Goal: Entertainment & Leisure: Consume media (video, audio)

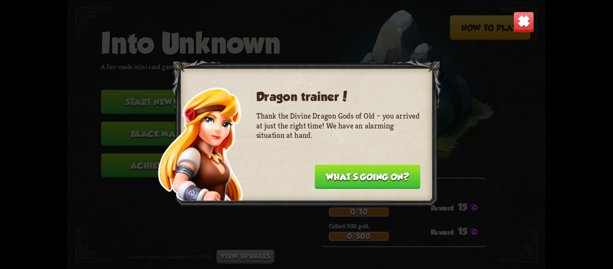
click at [380, 180] on button "What's going on?" at bounding box center [368, 176] width 106 height 24
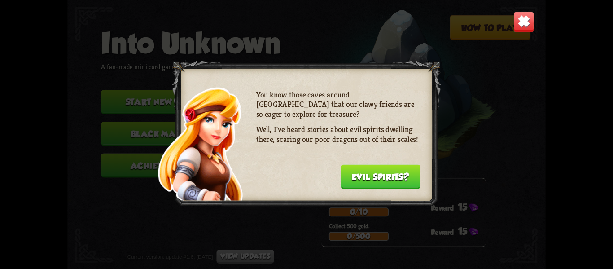
click at [382, 176] on button "Evil spirits?" at bounding box center [381, 176] width 80 height 24
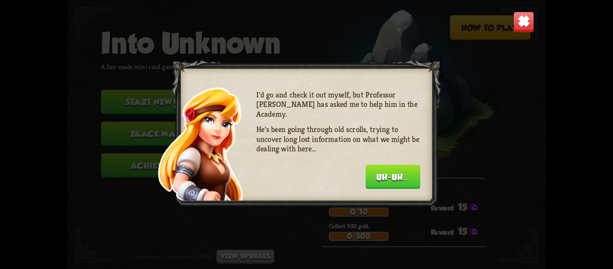
click at [382, 176] on button "Uh-uh..." at bounding box center [392, 176] width 55 height 24
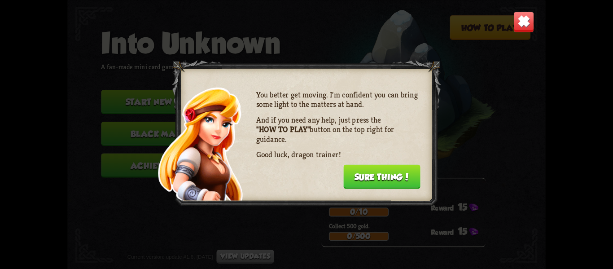
click at [382, 176] on button "Sure thing!" at bounding box center [381, 176] width 77 height 24
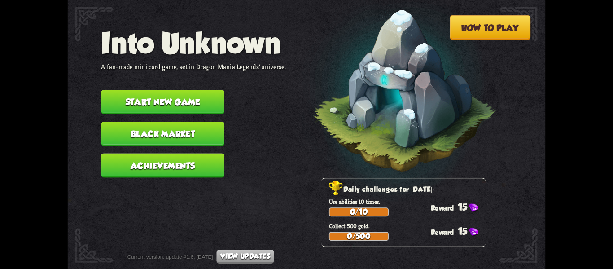
click at [209, 128] on button "Black Market" at bounding box center [162, 133] width 123 height 24
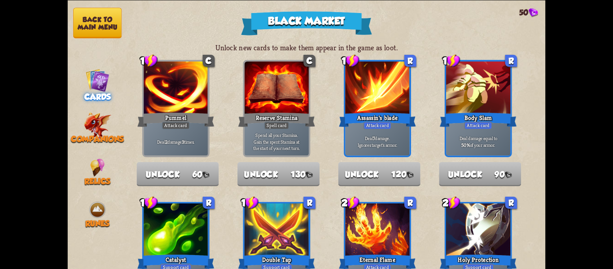
drag, startPoint x: 217, startPoint y: 128, endPoint x: 221, endPoint y: 111, distance: 17.4
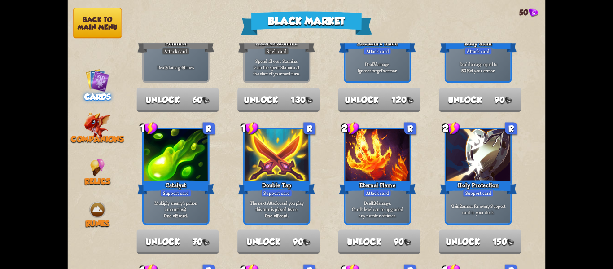
scroll to position [90, 0]
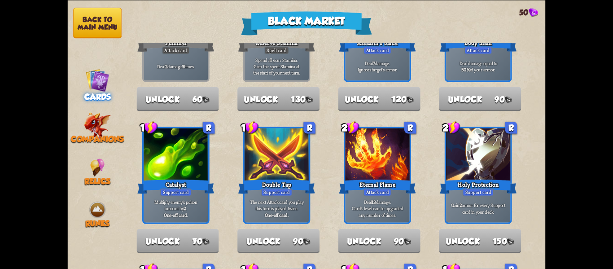
click at [104, 31] on button "Back to main menu" at bounding box center [97, 23] width 48 height 31
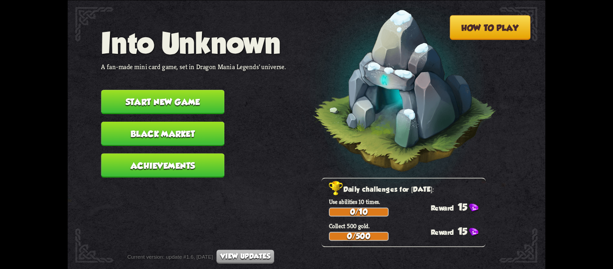
click at [184, 104] on button "Start new game" at bounding box center [162, 102] width 123 height 24
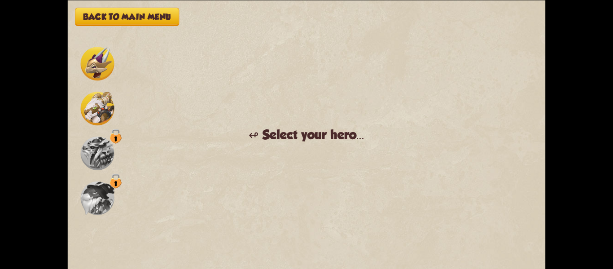
click at [101, 63] on img at bounding box center [98, 64] width 34 height 34
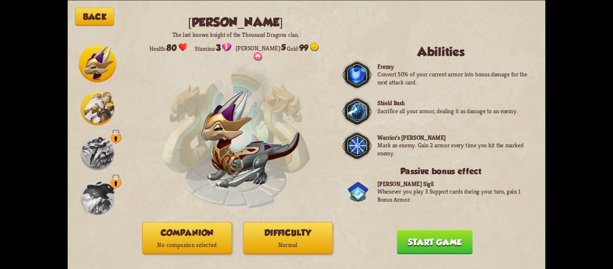
click at [187, 248] on p "No companion selected" at bounding box center [187, 245] width 89 height 12
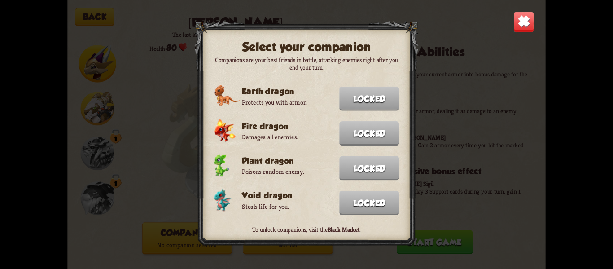
click at [527, 20] on img at bounding box center [524, 21] width 21 height 21
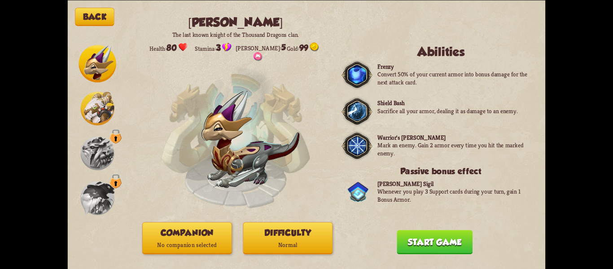
click at [285, 247] on p "Normal" at bounding box center [287, 245] width 89 height 12
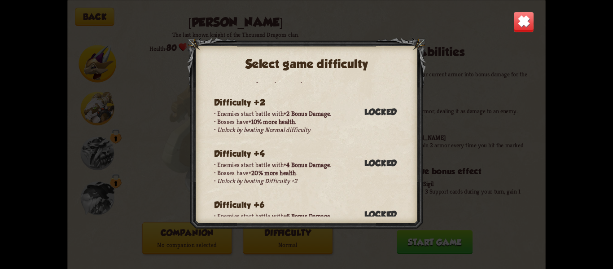
scroll to position [0, 0]
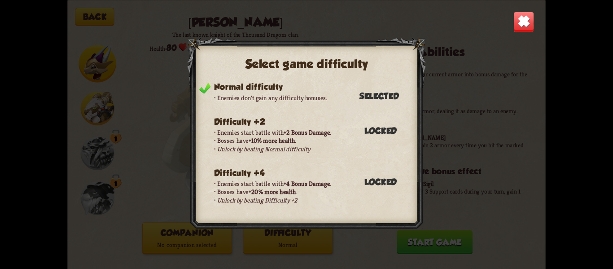
click at [519, 24] on img at bounding box center [524, 21] width 21 height 21
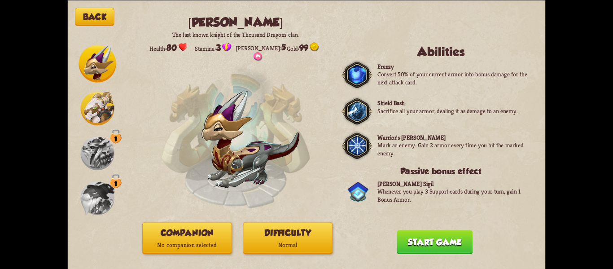
click at [436, 252] on button "Start game" at bounding box center [435, 242] width 76 height 24
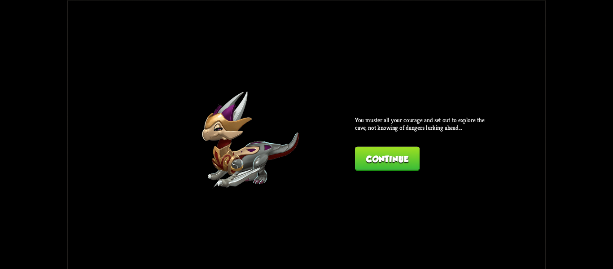
click at [396, 174] on div "Back [PERSON_NAME] The last known knight of the Thousand Dragons clan. Health: …" at bounding box center [307, 134] width 478 height 269
click at [391, 166] on button "Continue" at bounding box center [387, 158] width 65 height 24
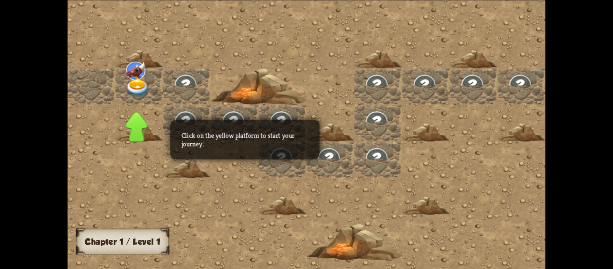
click at [211, 122] on div at bounding box center [235, 122] width 48 height 37
click at [135, 86] on img at bounding box center [138, 88] width 24 height 19
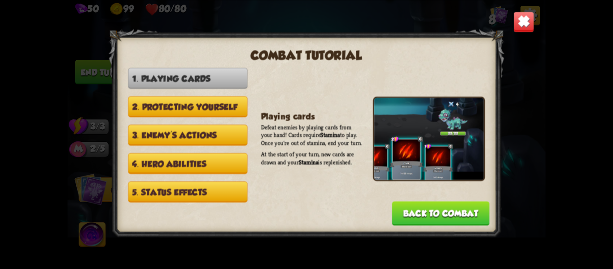
click at [210, 108] on button "2. Protecting yourself" at bounding box center [187, 106] width 119 height 21
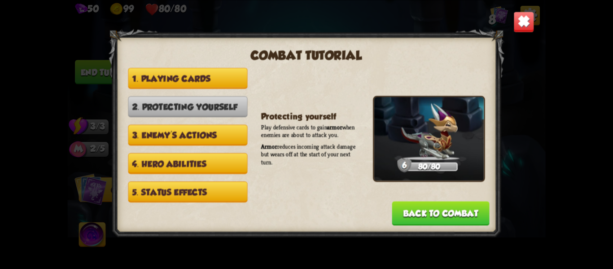
click at [207, 132] on button "3. Enemy's actions" at bounding box center [187, 134] width 119 height 21
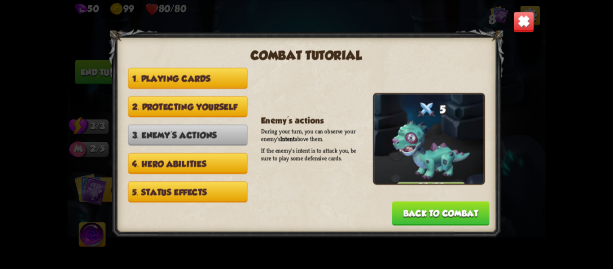
click at [220, 165] on button "4. Hero abilities" at bounding box center [187, 163] width 119 height 21
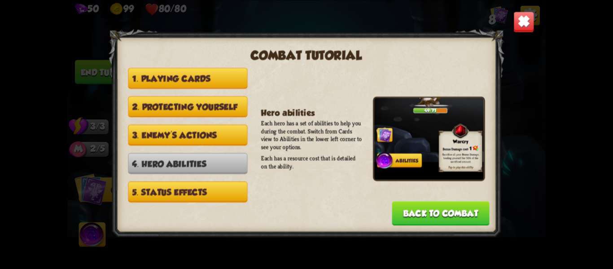
click at [171, 187] on button "5. Status effects" at bounding box center [187, 191] width 119 height 21
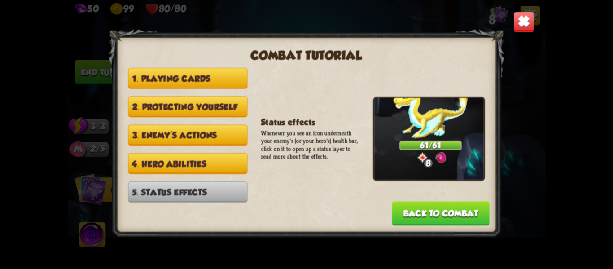
click at [182, 139] on button "3. Enemy's actions" at bounding box center [187, 134] width 119 height 21
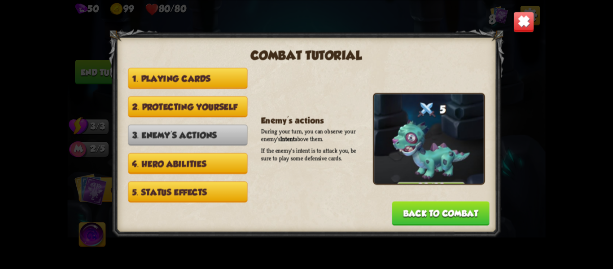
click at [175, 154] on button "4. Hero abilities" at bounding box center [187, 163] width 119 height 21
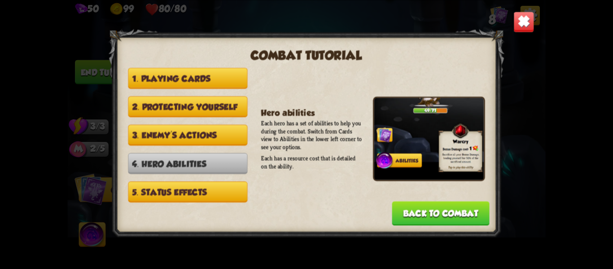
click at [203, 115] on button "2. Protecting yourself" at bounding box center [187, 106] width 119 height 21
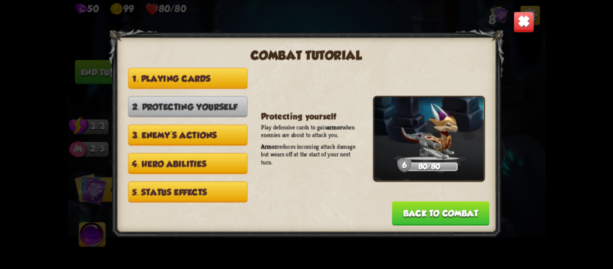
click at [207, 79] on button "1. Playing cards" at bounding box center [187, 78] width 119 height 21
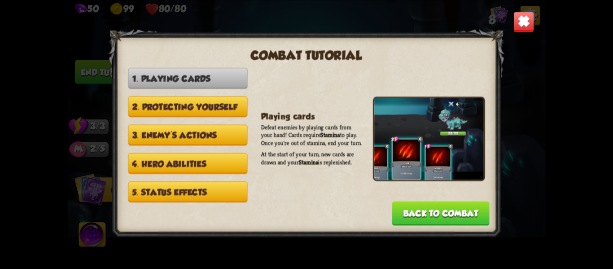
click at [166, 104] on button "2. Protecting yourself" at bounding box center [187, 106] width 119 height 21
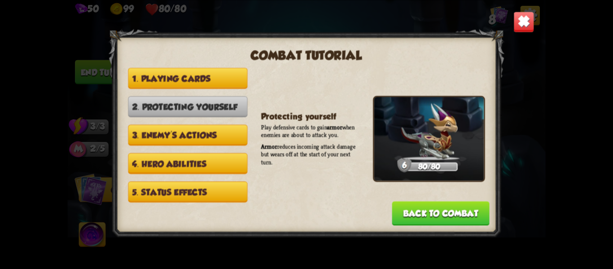
click at [427, 218] on button "Back to combat" at bounding box center [440, 213] width 97 height 24
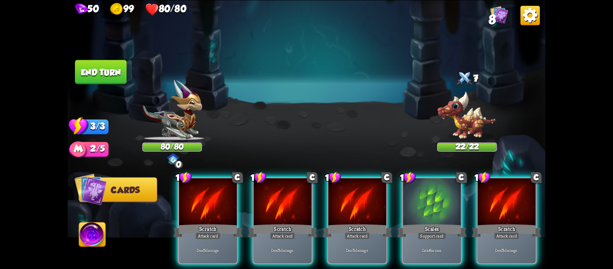
click at [111, 187] on span "Cards" at bounding box center [125, 190] width 29 height 10
click at [92, 230] on img at bounding box center [92, 235] width 26 height 27
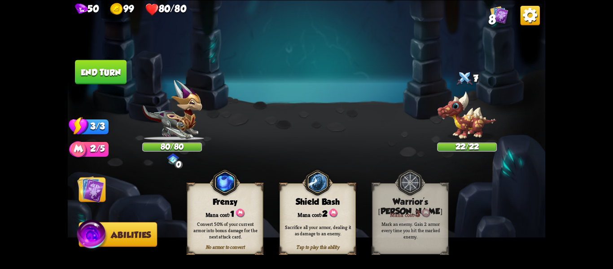
click at [92, 205] on img at bounding box center [307, 134] width 478 height 269
click at [91, 195] on img at bounding box center [90, 189] width 27 height 27
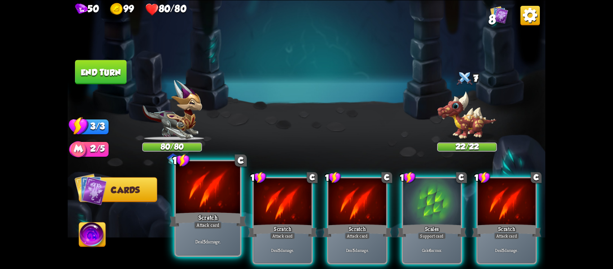
click at [220, 235] on div "Deal 5 damage." at bounding box center [208, 241] width 64 height 28
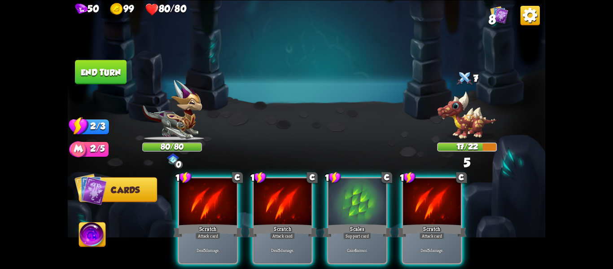
click at [129, 182] on button "Cards" at bounding box center [118, 189] width 79 height 25
click at [132, 193] on span "Cards" at bounding box center [125, 190] width 29 height 10
click at [102, 241] on img at bounding box center [92, 235] width 26 height 27
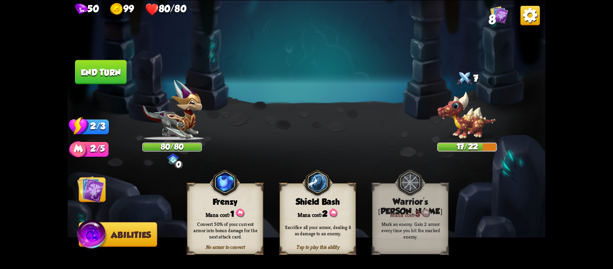
click at [97, 200] on img at bounding box center [90, 189] width 27 height 27
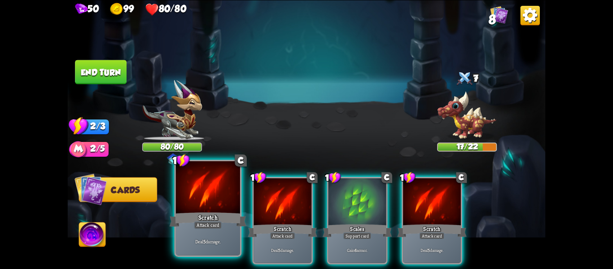
click at [196, 220] on div "Scratch" at bounding box center [208, 219] width 77 height 17
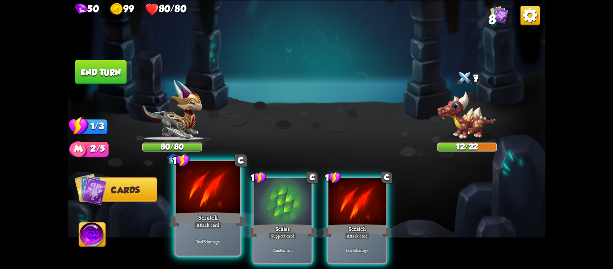
click at [184, 221] on div "Scratch" at bounding box center [208, 219] width 77 height 17
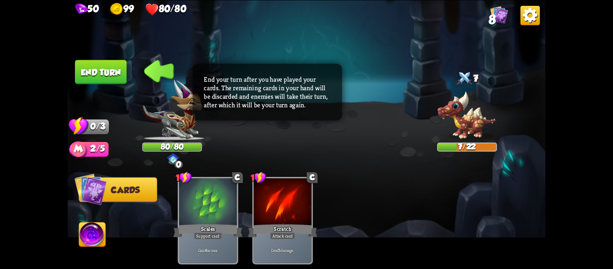
click at [97, 74] on button "End turn" at bounding box center [101, 72] width 52 height 24
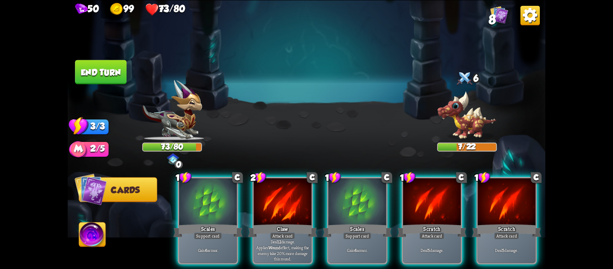
click at [250, 121] on img at bounding box center [307, 134] width 478 height 269
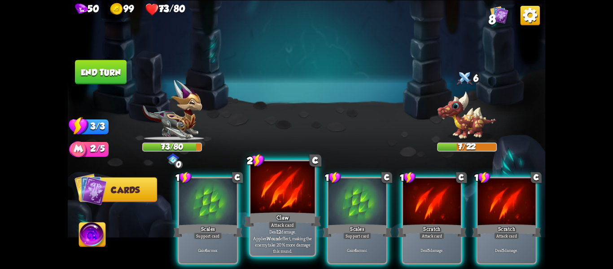
click at [267, 206] on div at bounding box center [283, 188] width 64 height 54
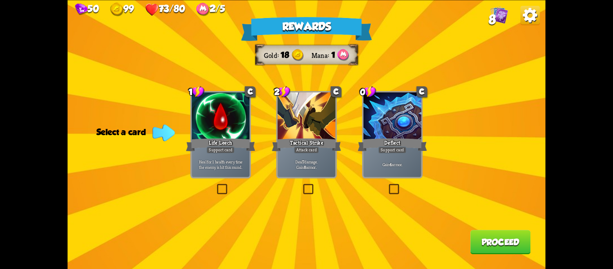
click at [215, 185] on label at bounding box center [215, 185] width 0 height 0
click at [0, 0] on input "checkbox" at bounding box center [0, 0] width 0 height 0
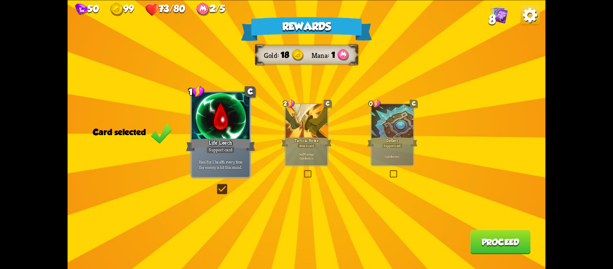
click at [303, 171] on label at bounding box center [303, 171] width 0 height 0
click at [0, 0] on input "checkbox" at bounding box center [0, 0] width 0 height 0
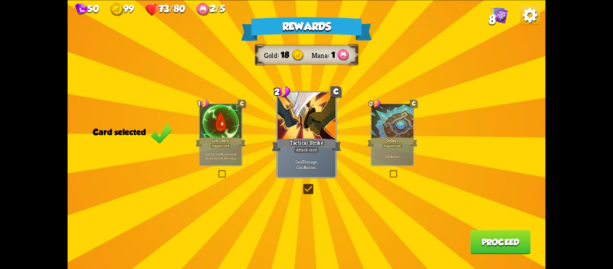
click at [389, 171] on label at bounding box center [389, 171] width 0 height 0
click at [0, 0] on input "checkbox" at bounding box center [0, 0] width 0 height 0
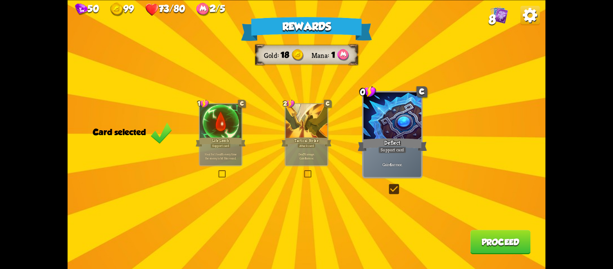
click at [300, 172] on div "Rewards Gold 18 Mana 1 Card selected 1 C Life Leech Support card Heal for 1 hea…" at bounding box center [307, 134] width 478 height 269
click at [317, 167] on div "Rewards Gold 18 Mana 1 Card selected 1 C Life Leech Support card Heal for 1 hea…" at bounding box center [307, 134] width 478 height 269
click at [303, 171] on label at bounding box center [303, 171] width 0 height 0
click at [0, 0] on input "checkbox" at bounding box center [0, 0] width 0 height 0
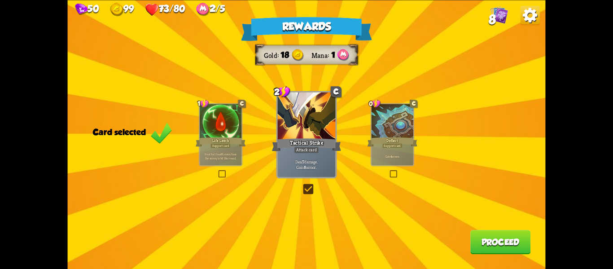
click at [217, 171] on label at bounding box center [217, 171] width 0 height 0
click at [0, 0] on input "checkbox" at bounding box center [0, 0] width 0 height 0
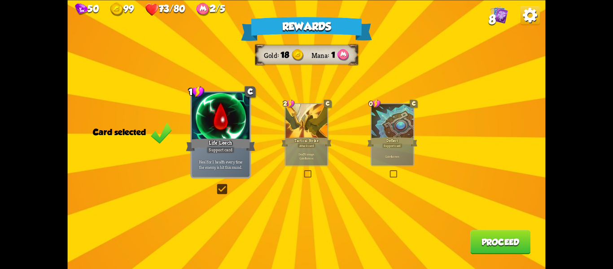
click at [303, 171] on label at bounding box center [303, 171] width 0 height 0
click at [0, 0] on input "checkbox" at bounding box center [0, 0] width 0 height 0
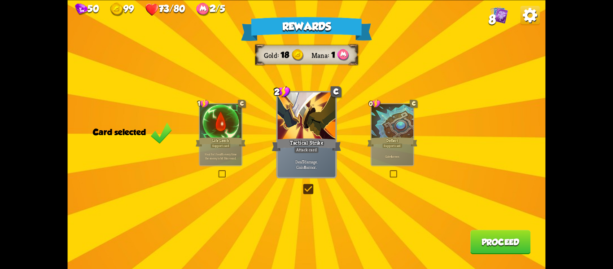
click at [502, 237] on button "Proceed" at bounding box center [501, 242] width 60 height 24
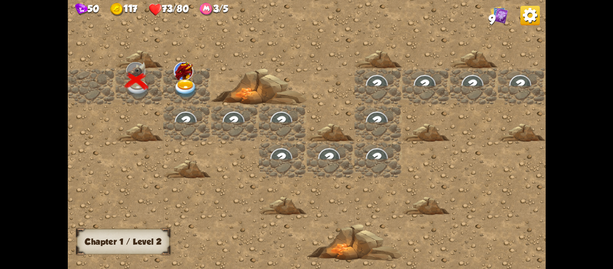
click at [185, 88] on img at bounding box center [186, 88] width 24 height 19
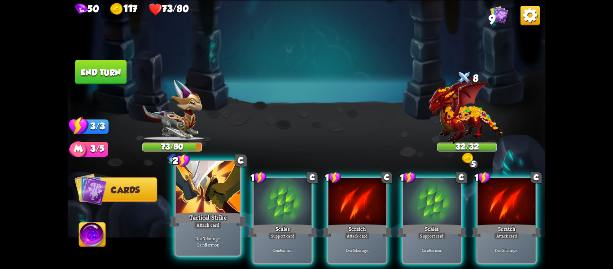
click at [217, 199] on div at bounding box center [208, 188] width 64 height 54
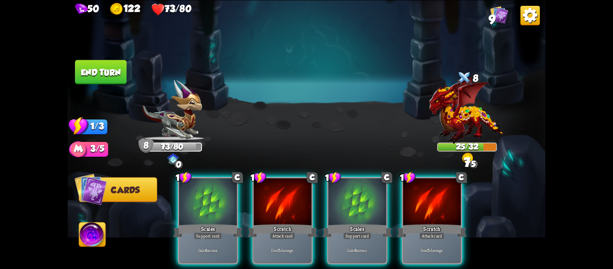
click at [92, 229] on img at bounding box center [92, 235] width 26 height 27
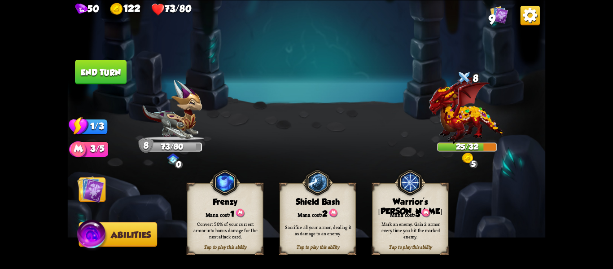
click at [87, 200] on img at bounding box center [90, 189] width 27 height 27
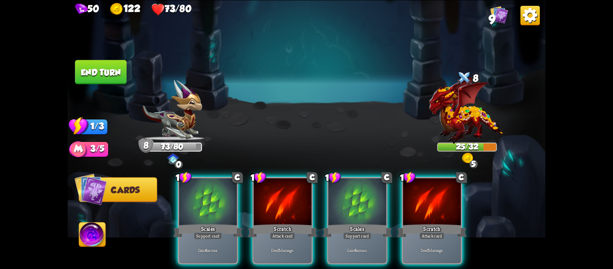
click at [90, 229] on img at bounding box center [92, 235] width 26 height 27
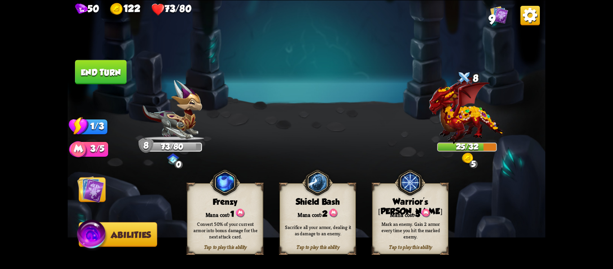
click at [412, 252] on div "Tap to play this ability Warrior's [PERSON_NAME] cost: 3 Mark an enemy. Gain 2 …" at bounding box center [410, 218] width 76 height 71
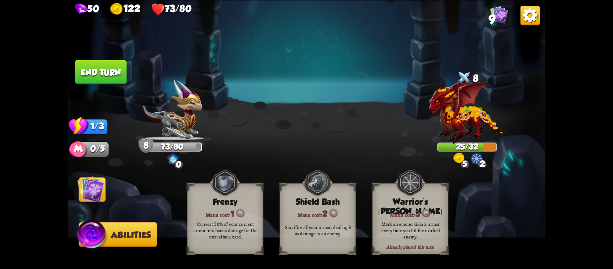
click at [98, 198] on img at bounding box center [90, 189] width 27 height 27
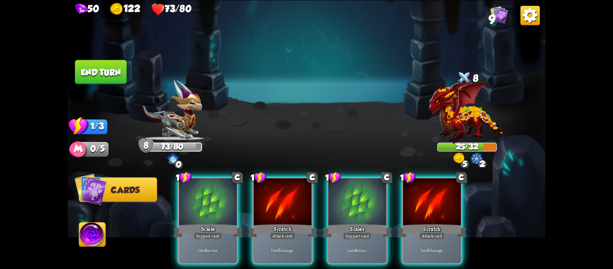
click at [96, 236] on img at bounding box center [92, 235] width 26 height 27
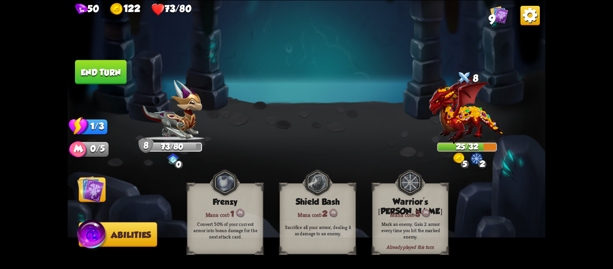
click at [95, 195] on img at bounding box center [90, 189] width 27 height 27
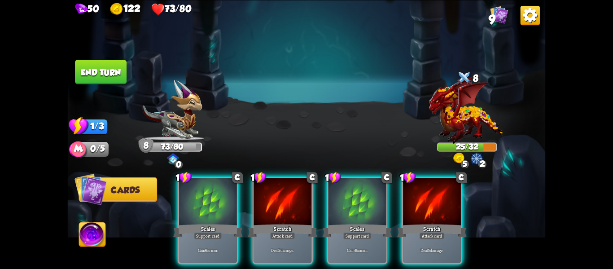
click at [536, 19] on img at bounding box center [530, 14] width 19 height 19
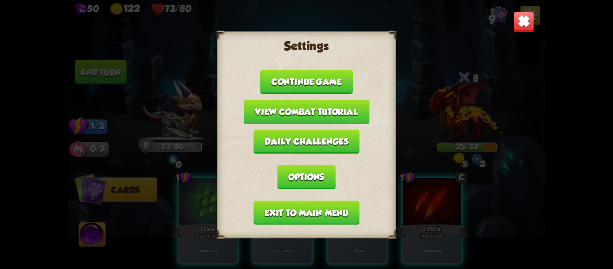
click at [299, 204] on button "Exit to main menu" at bounding box center [307, 212] width 106 height 24
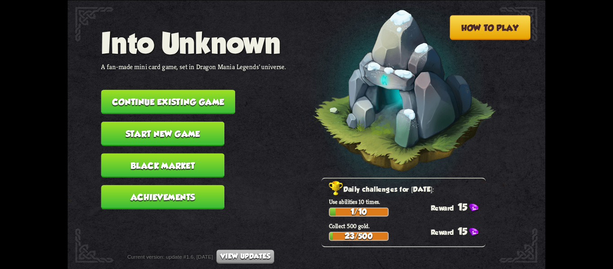
click at [200, 99] on button "Continue existing game" at bounding box center [168, 102] width 134 height 24
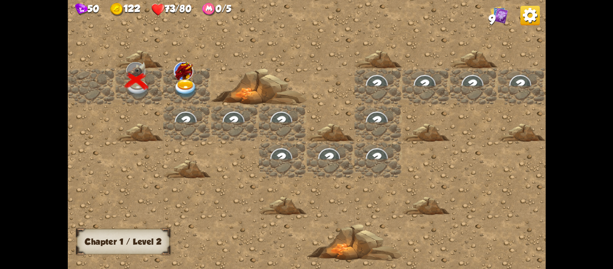
click at [192, 85] on img at bounding box center [186, 88] width 24 height 19
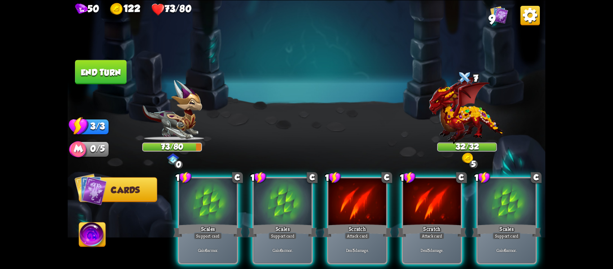
click at [89, 232] on img at bounding box center [92, 235] width 26 height 27
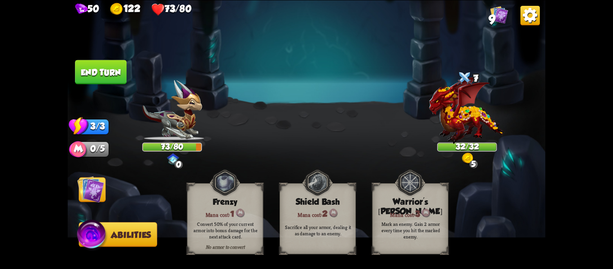
click at [89, 232] on img at bounding box center [92, 236] width 32 height 32
click at [471, 158] on img at bounding box center [468, 158] width 12 height 12
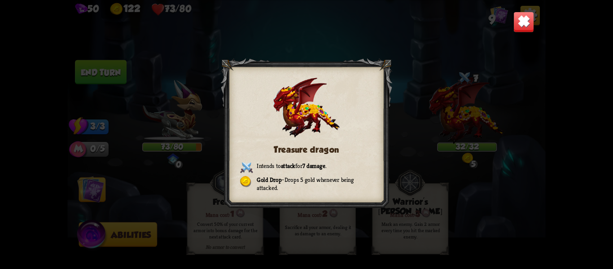
click at [519, 20] on img at bounding box center [524, 21] width 21 height 21
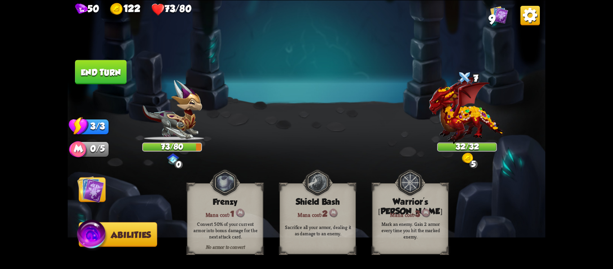
click at [73, 186] on img at bounding box center [307, 134] width 478 height 269
click at [84, 189] on img at bounding box center [90, 189] width 27 height 27
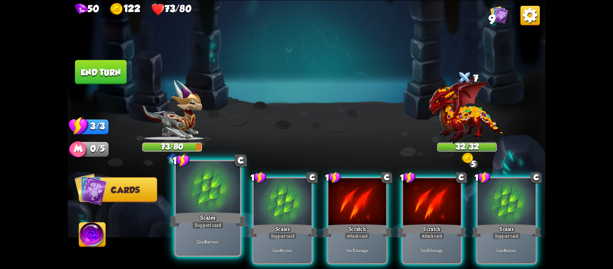
click at [212, 233] on div "Gain 6 armor." at bounding box center [208, 241] width 64 height 28
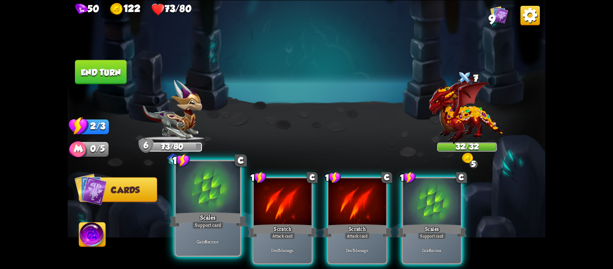
click at [189, 238] on p "Gain 6 armor." at bounding box center [207, 241] width 61 height 6
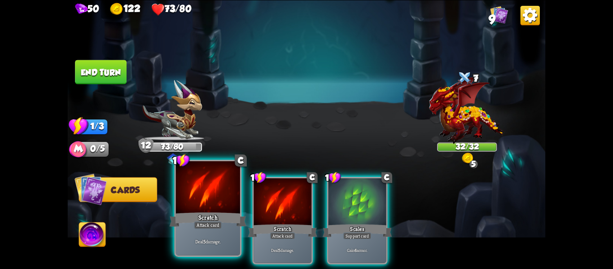
click at [198, 237] on div "Deal 5 damage." at bounding box center [208, 241] width 64 height 28
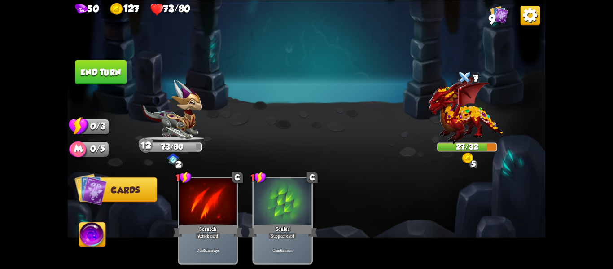
click at [108, 79] on button "End turn" at bounding box center [101, 72] width 52 height 24
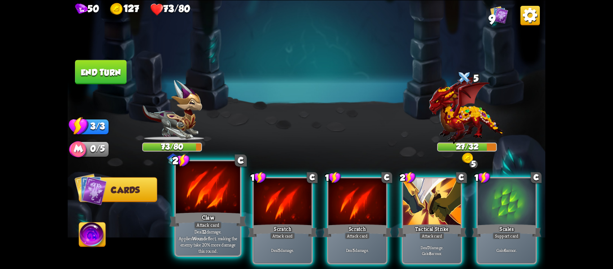
click at [199, 216] on div "Claw" at bounding box center [208, 219] width 77 height 17
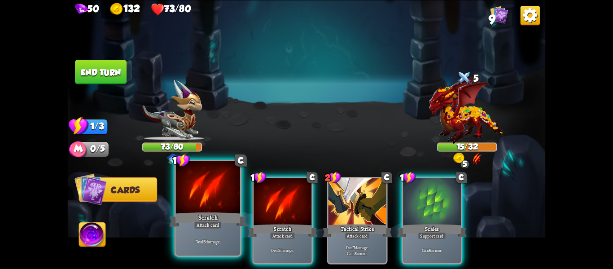
click at [192, 245] on div "Deal 5 damage." at bounding box center [208, 241] width 64 height 28
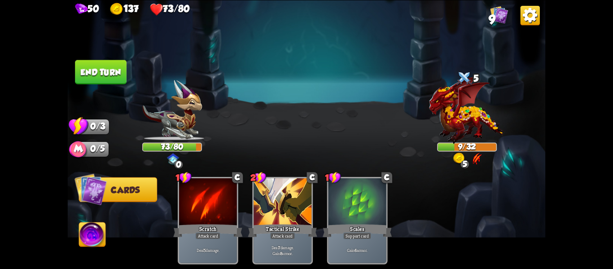
click at [86, 69] on button "End turn" at bounding box center [101, 72] width 52 height 24
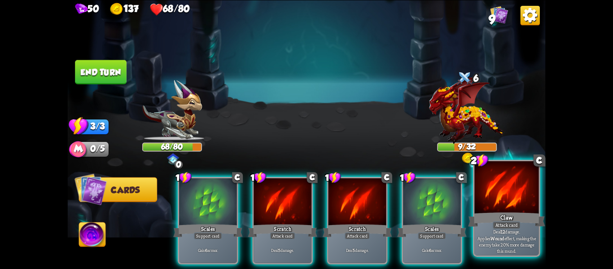
click at [498, 219] on div "Claw" at bounding box center [506, 219] width 77 height 17
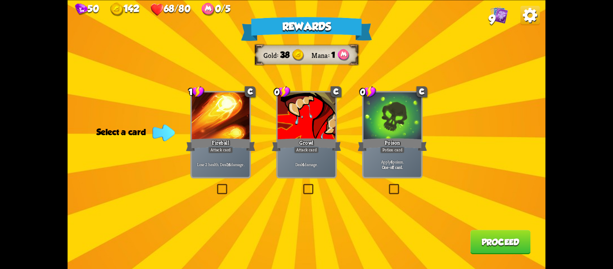
click at [215, 185] on label at bounding box center [215, 185] width 0 height 0
click at [0, 0] on input "checkbox" at bounding box center [0, 0] width 0 height 0
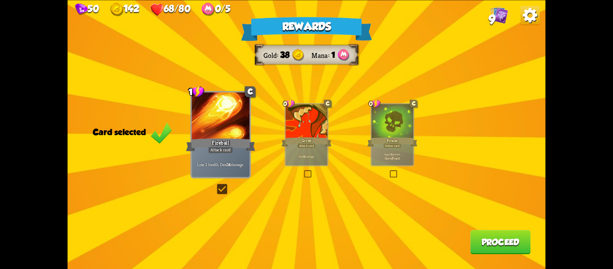
click at [498, 242] on button "Proceed" at bounding box center [501, 242] width 60 height 24
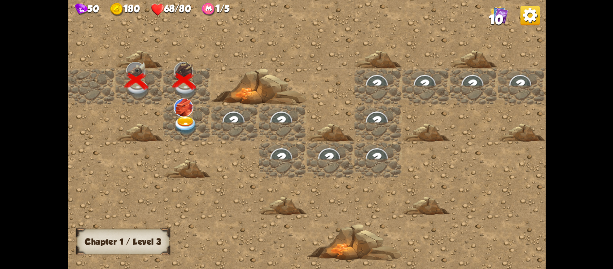
click at [185, 123] on img at bounding box center [186, 125] width 24 height 19
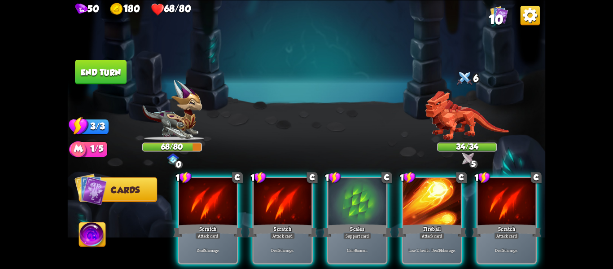
click at [83, 246] on img at bounding box center [92, 235] width 26 height 27
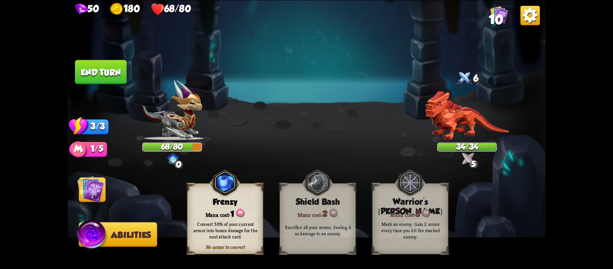
click at [89, 242] on img at bounding box center [92, 236] width 32 height 32
click at [98, 187] on img at bounding box center [90, 189] width 27 height 27
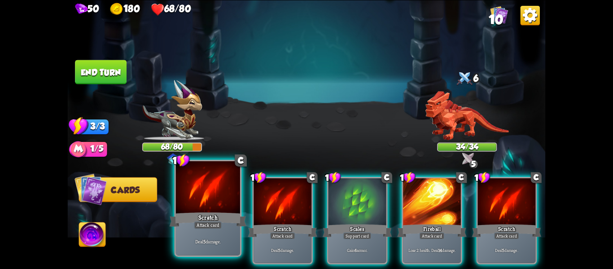
click at [207, 236] on div "Deal 5 damage." at bounding box center [208, 241] width 64 height 28
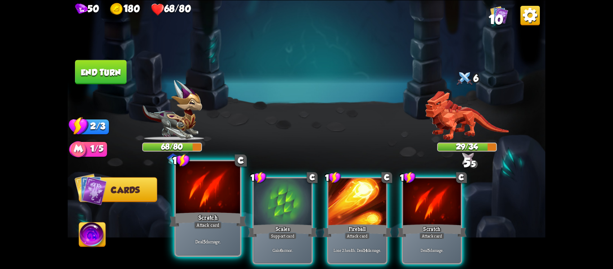
click at [208, 233] on div "Deal 5 damage." at bounding box center [208, 241] width 64 height 28
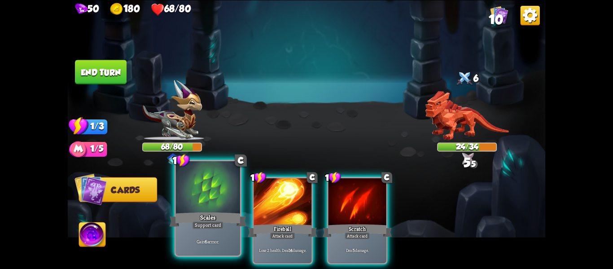
click at [206, 211] on div "Scales" at bounding box center [208, 219] width 77 height 17
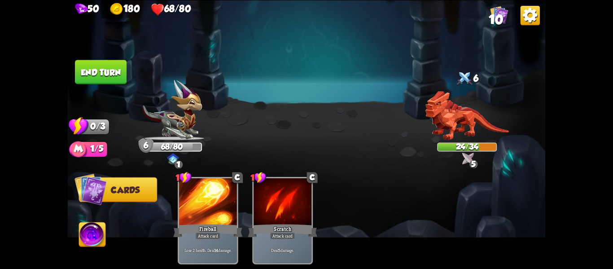
click at [118, 68] on button "End turn" at bounding box center [101, 72] width 52 height 24
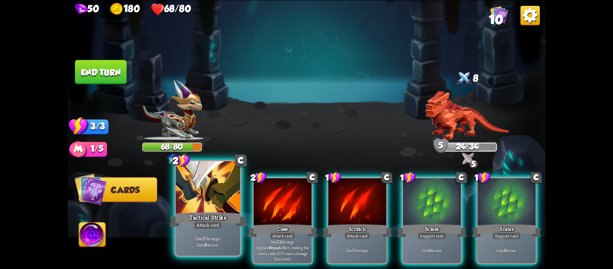
click at [197, 202] on div at bounding box center [208, 188] width 64 height 54
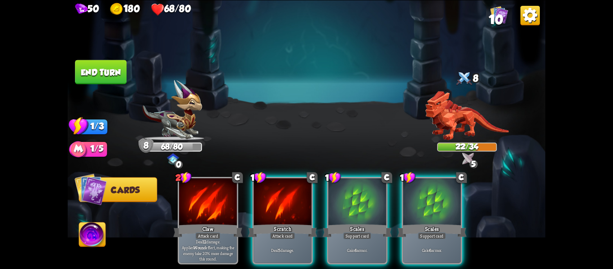
click at [97, 240] on img at bounding box center [92, 235] width 26 height 27
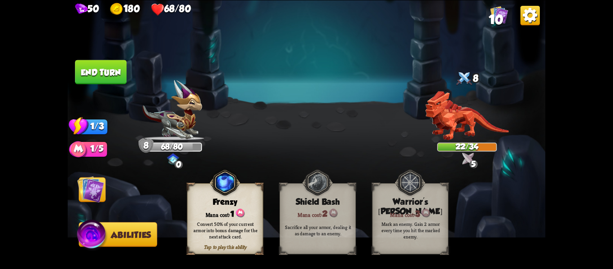
click at [97, 238] on img at bounding box center [92, 236] width 32 height 32
click at [146, 209] on img at bounding box center [307, 134] width 478 height 269
click at [105, 197] on button "Cards" at bounding box center [92, 189] width 27 height 25
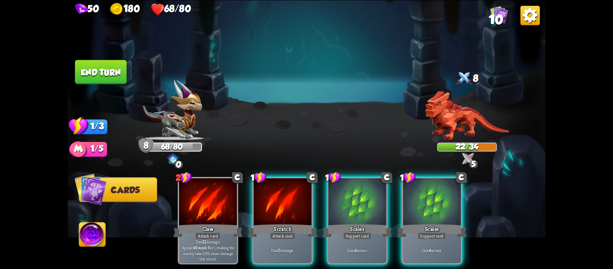
click at [90, 237] on img at bounding box center [92, 235] width 26 height 27
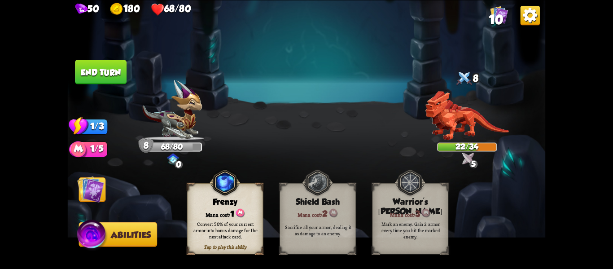
click at [207, 230] on div "Convert 50% of your current armor into bonus damage for the next attack card." at bounding box center [225, 229] width 69 height 19
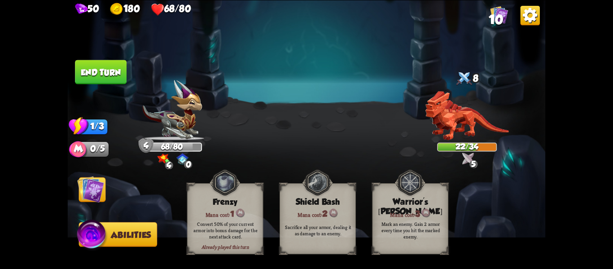
click at [94, 234] on img at bounding box center [92, 236] width 32 height 32
click at [159, 164] on img at bounding box center [164, 159] width 12 height 10
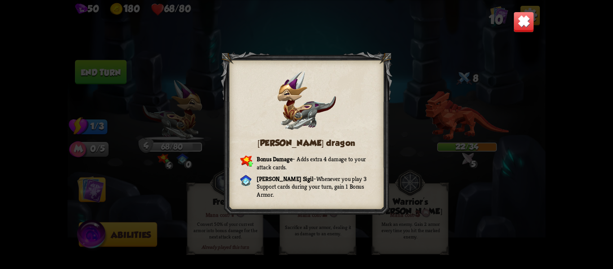
click at [514, 33] on div "[PERSON_NAME] dragon Bonus Damage – Adds extra 4 damage to your attack cards. […" at bounding box center [307, 134] width 478 height 269
click at [521, 23] on img at bounding box center [524, 21] width 21 height 21
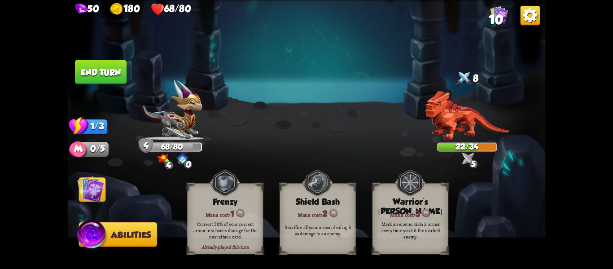
click at [92, 192] on img at bounding box center [90, 189] width 27 height 27
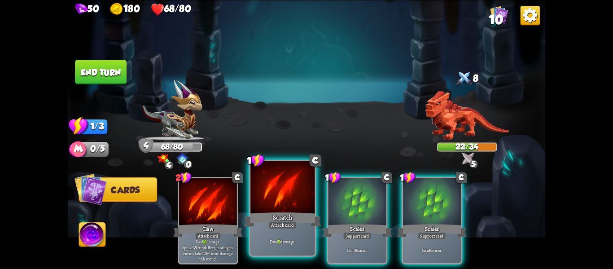
click at [272, 198] on div at bounding box center [283, 188] width 64 height 54
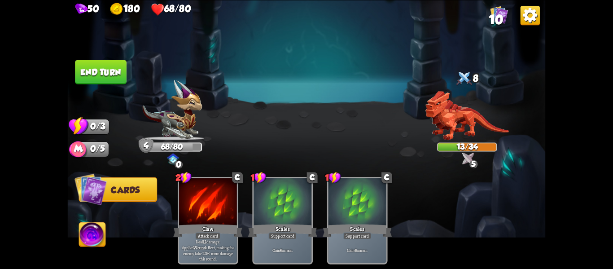
click at [100, 71] on button "End turn" at bounding box center [101, 72] width 52 height 24
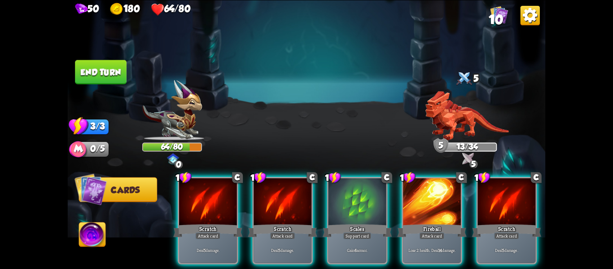
click at [102, 242] on img at bounding box center [92, 235] width 26 height 27
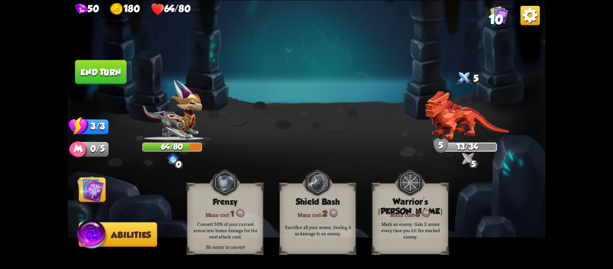
click at [97, 191] on img at bounding box center [90, 189] width 27 height 27
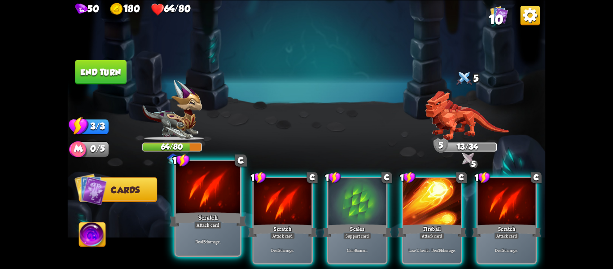
click at [190, 231] on div "Deal 5 damage." at bounding box center [208, 241] width 64 height 28
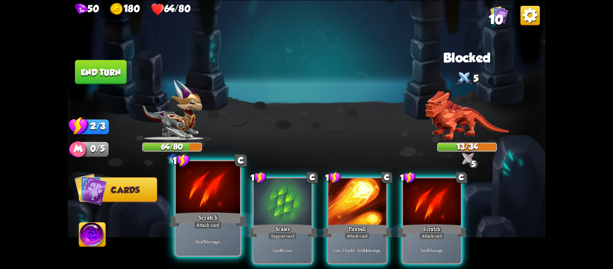
click at [202, 225] on div "Attack card" at bounding box center [208, 225] width 28 height 8
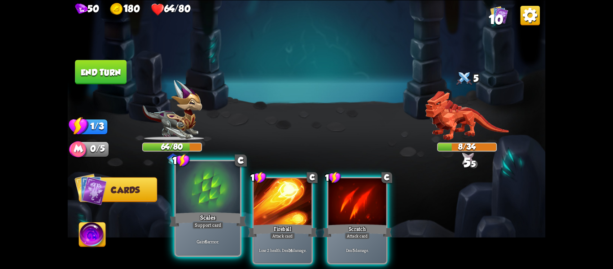
click at [205, 229] on div "Support card" at bounding box center [207, 225] width 31 height 8
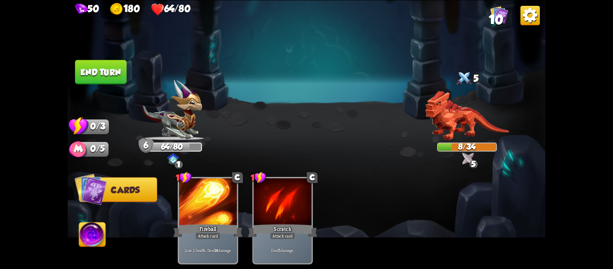
click at [106, 74] on button "End turn" at bounding box center [101, 72] width 52 height 24
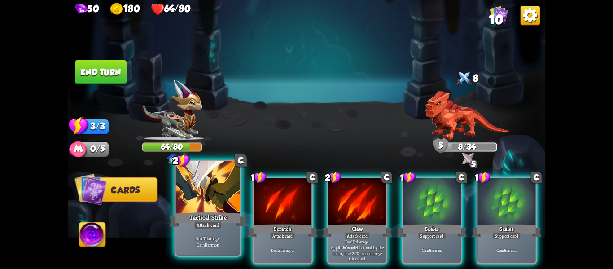
click at [191, 191] on div at bounding box center [208, 188] width 64 height 54
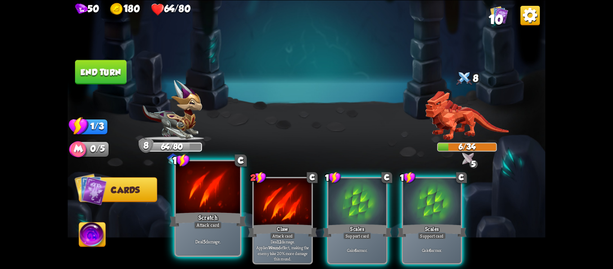
click at [206, 198] on div at bounding box center [208, 188] width 64 height 54
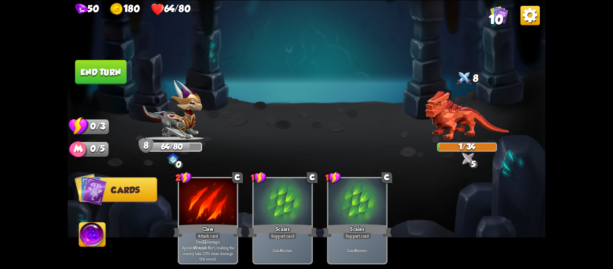
click at [110, 70] on button "End turn" at bounding box center [101, 72] width 52 height 24
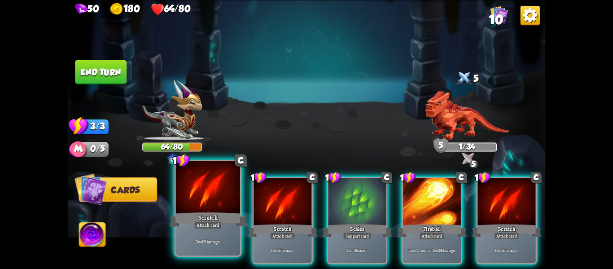
click at [203, 223] on div "Attack card" at bounding box center [208, 225] width 28 height 8
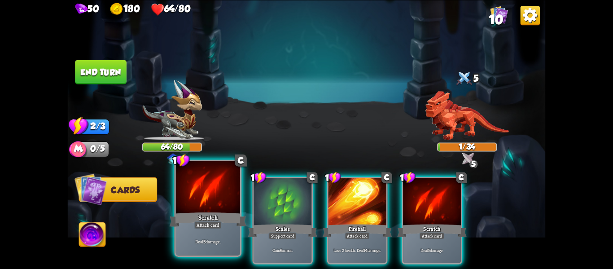
click at [197, 205] on div at bounding box center [208, 188] width 64 height 54
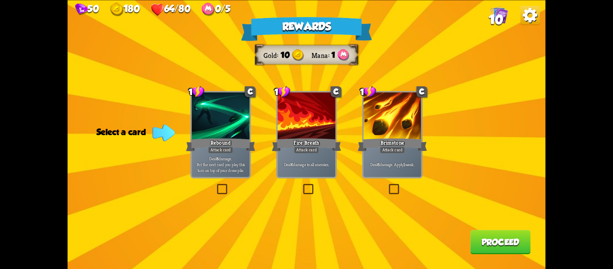
click at [215, 185] on label at bounding box center [215, 185] width 0 height 0
click at [0, 0] on input "checkbox" at bounding box center [0, 0] width 0 height 0
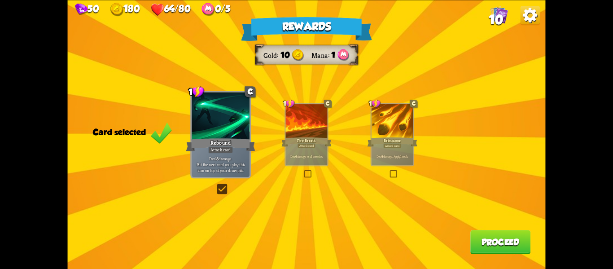
click at [505, 246] on button "Proceed" at bounding box center [501, 242] width 60 height 24
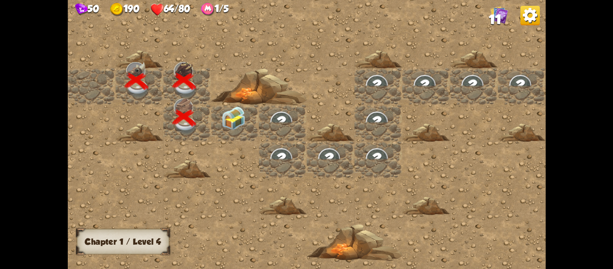
click at [232, 121] on img at bounding box center [233, 118] width 24 height 24
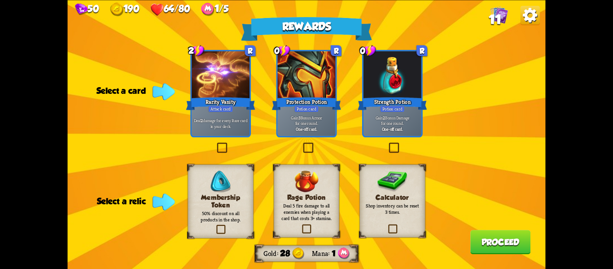
click at [215, 226] on label at bounding box center [215, 226] width 0 height 0
click at [0, 0] on input "checkbox" at bounding box center [0, 0] width 0 height 0
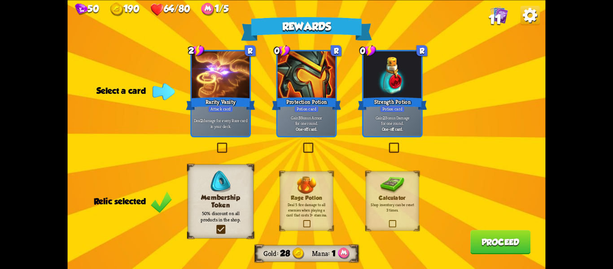
click at [215, 144] on label at bounding box center [215, 144] width 0 height 0
click at [0, 0] on input "checkbox" at bounding box center [0, 0] width 0 height 0
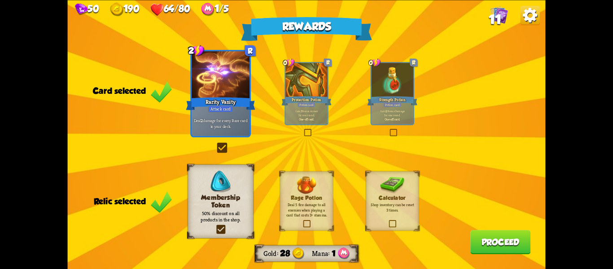
click at [500, 243] on button "Proceed" at bounding box center [501, 242] width 60 height 24
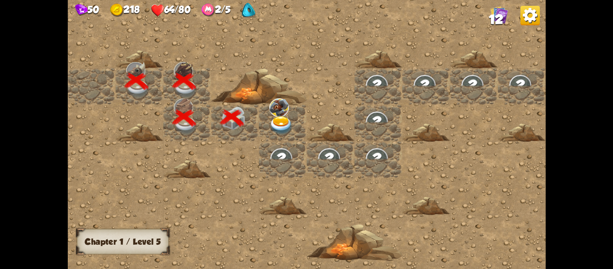
click at [286, 128] on img at bounding box center [281, 125] width 24 height 19
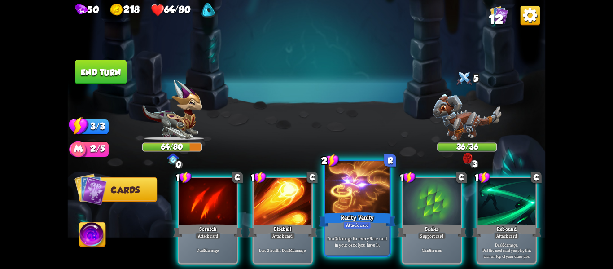
click at [352, 204] on div at bounding box center [357, 188] width 64 height 54
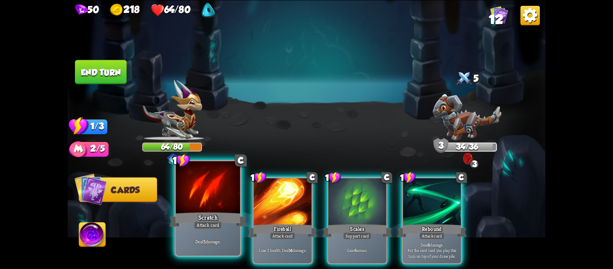
click at [194, 226] on div "Attack card" at bounding box center [208, 225] width 28 height 8
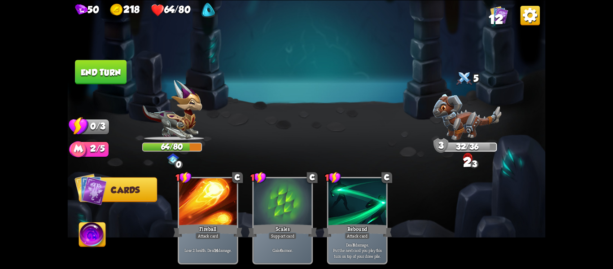
click at [101, 237] on img at bounding box center [92, 235] width 26 height 27
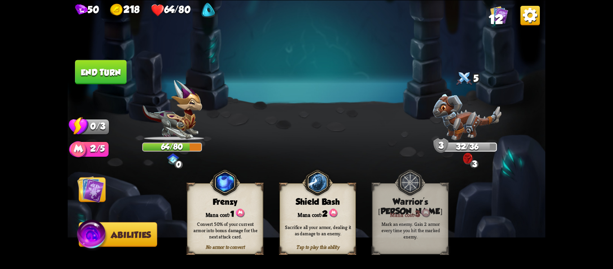
click at [87, 190] on img at bounding box center [90, 189] width 27 height 27
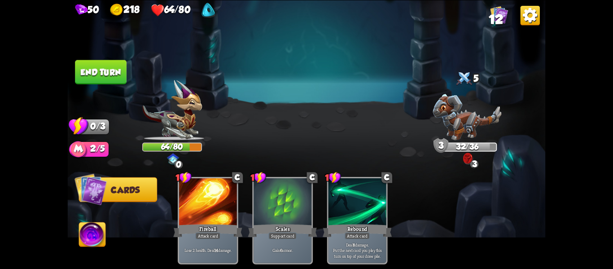
click at [105, 74] on button "End turn" at bounding box center [101, 72] width 52 height 24
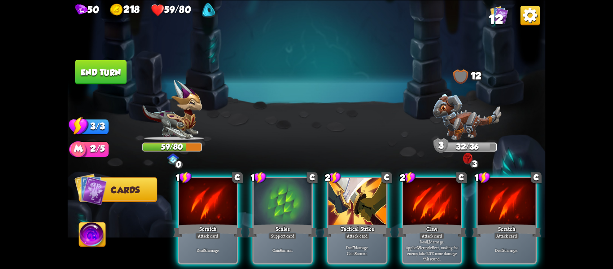
click at [88, 236] on img at bounding box center [92, 235] width 26 height 27
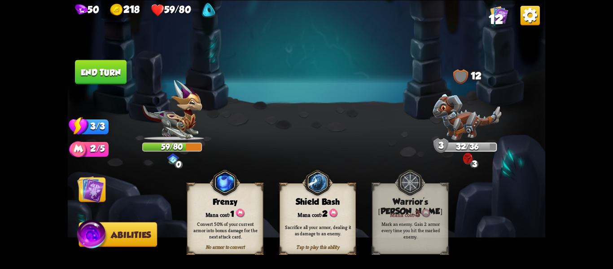
click at [117, 182] on img at bounding box center [307, 134] width 478 height 269
click at [102, 185] on img at bounding box center [90, 189] width 27 height 27
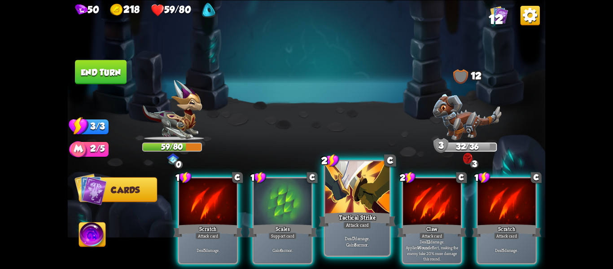
click at [357, 189] on div at bounding box center [357, 188] width 64 height 54
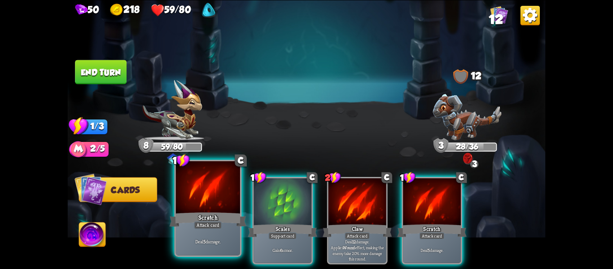
click at [213, 228] on div "Attack card" at bounding box center [208, 225] width 28 height 8
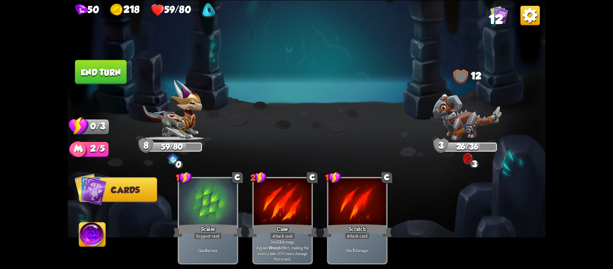
click at [82, 245] on img at bounding box center [92, 235] width 26 height 27
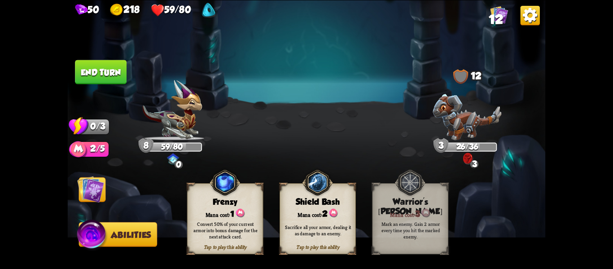
click at [314, 235] on div "Sacrifice all your armor, dealing it as damage to an enemy." at bounding box center [318, 230] width 69 height 13
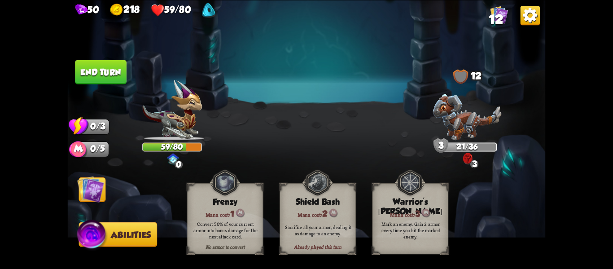
click at [123, 72] on button "End turn" at bounding box center [101, 72] width 52 height 24
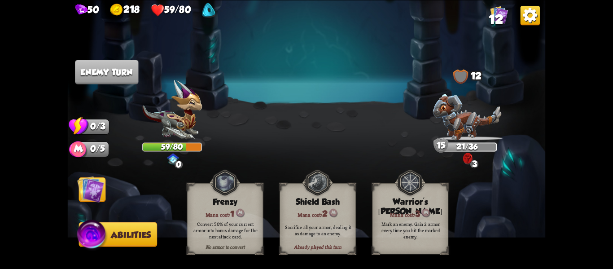
click at [94, 200] on img at bounding box center [90, 189] width 27 height 27
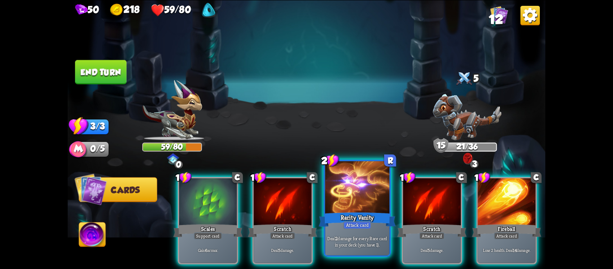
click at [361, 220] on div "Rarity Vanity" at bounding box center [357, 219] width 77 height 17
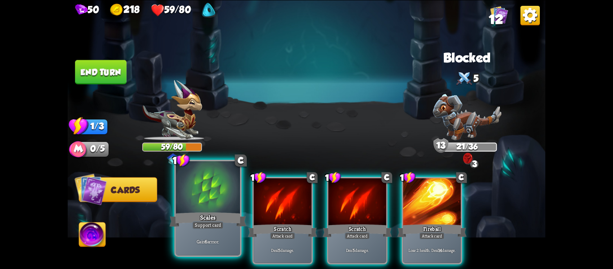
click at [200, 199] on div at bounding box center [208, 188] width 64 height 54
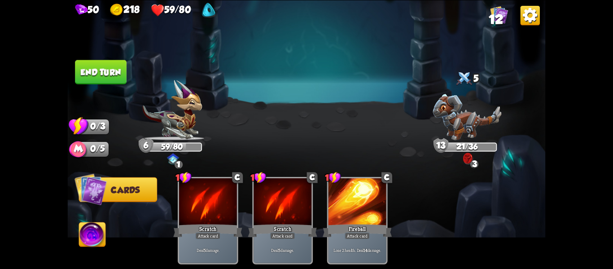
click at [97, 79] on button "End turn" at bounding box center [101, 72] width 52 height 24
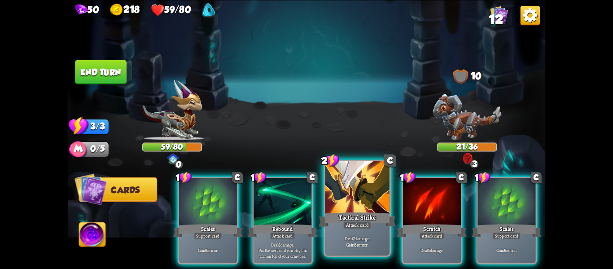
click at [364, 197] on div at bounding box center [357, 188] width 64 height 54
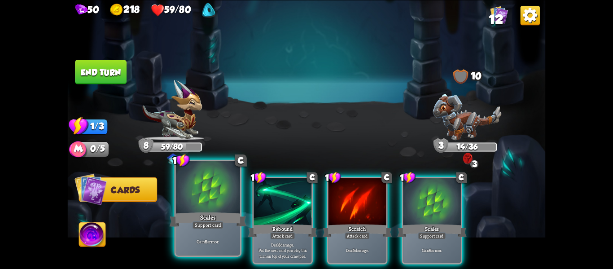
click at [210, 220] on div "Scales" at bounding box center [208, 219] width 77 height 17
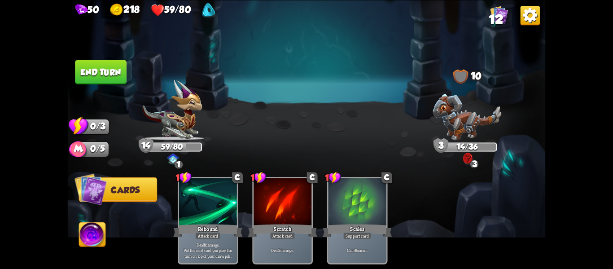
click at [116, 72] on button "End turn" at bounding box center [101, 72] width 52 height 24
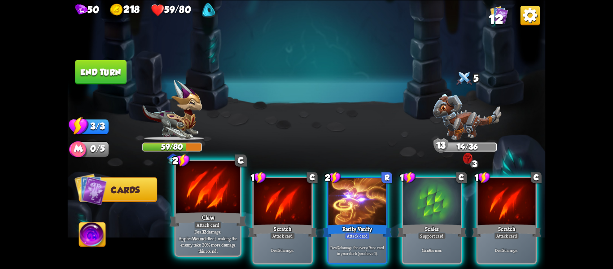
click at [200, 218] on div "Claw" at bounding box center [208, 219] width 77 height 17
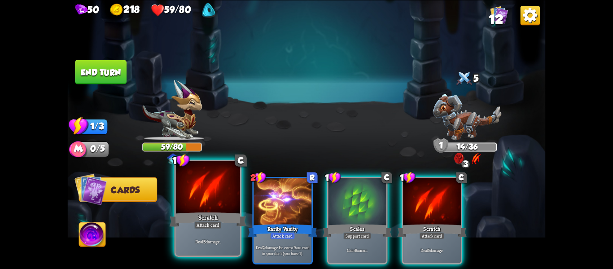
click at [196, 203] on div at bounding box center [208, 188] width 64 height 54
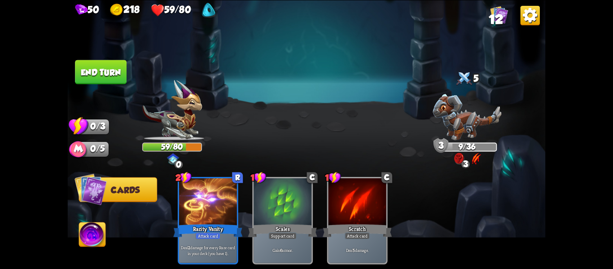
click at [113, 77] on button "End turn" at bounding box center [101, 72] width 52 height 24
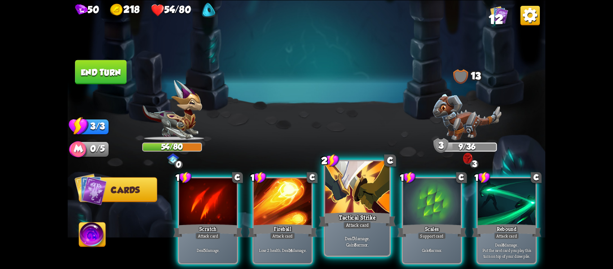
click at [354, 202] on div at bounding box center [357, 188] width 64 height 54
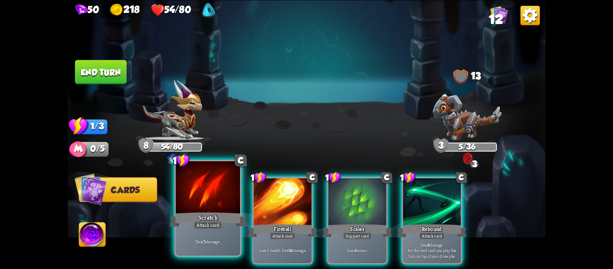
click at [198, 222] on div "Attack card" at bounding box center [208, 225] width 28 height 8
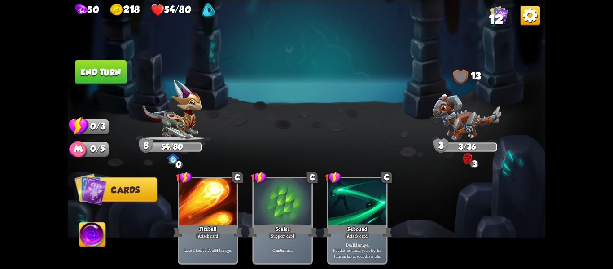
click at [113, 75] on button "End turn" at bounding box center [101, 72] width 52 height 24
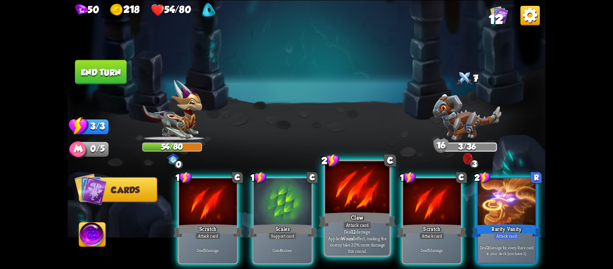
click at [339, 246] on p "Deal 12 damage. Applies Wound effect, making the enemy take 20% more damage thi…" at bounding box center [357, 242] width 61 height 26
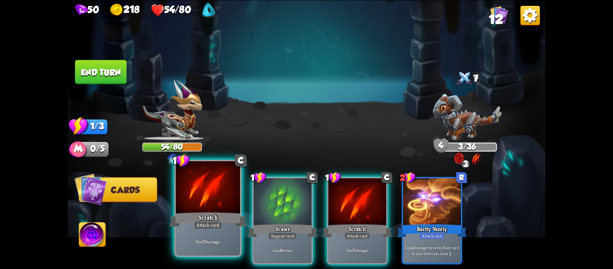
click at [202, 210] on div at bounding box center [208, 188] width 64 height 54
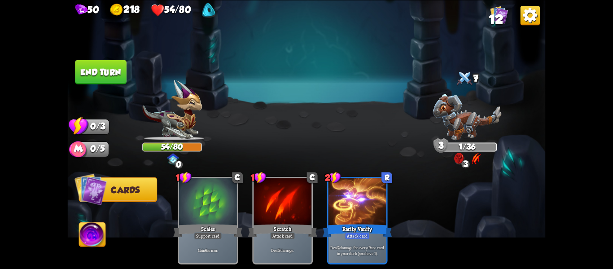
click at [111, 66] on button "End turn" at bounding box center [101, 72] width 52 height 24
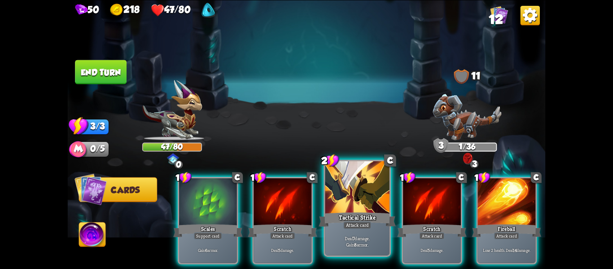
click at [335, 200] on div at bounding box center [357, 188] width 64 height 54
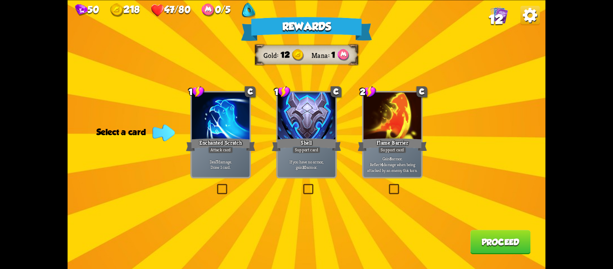
click at [387, 185] on label at bounding box center [387, 185] width 0 height 0
click at [0, 0] on input "checkbox" at bounding box center [0, 0] width 0 height 0
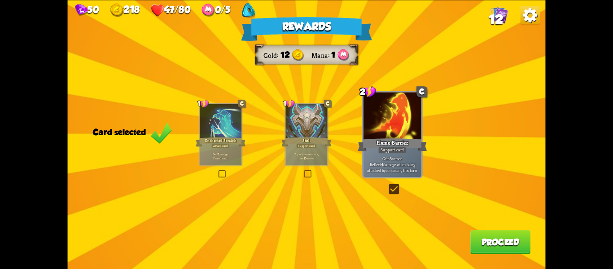
click at [497, 242] on button "Proceed" at bounding box center [501, 242] width 60 height 24
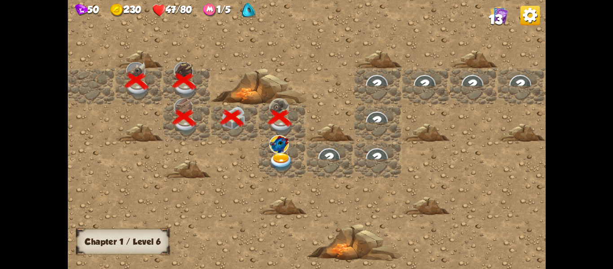
click at [277, 156] on img at bounding box center [281, 161] width 24 height 19
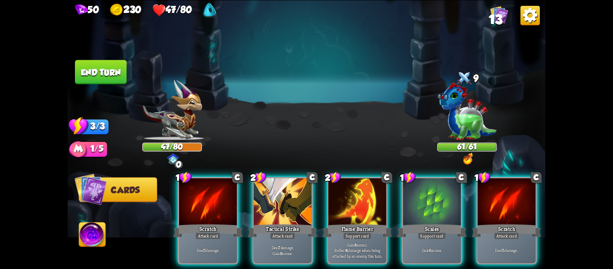
click at [89, 237] on img at bounding box center [92, 235] width 26 height 27
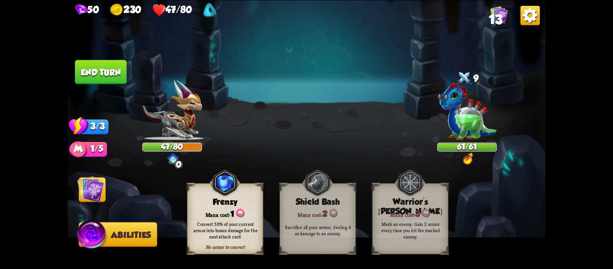
click at [92, 186] on img at bounding box center [90, 189] width 27 height 27
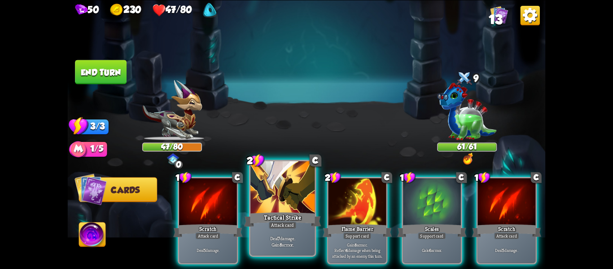
click at [284, 253] on div "Deal 7 damage. Gain 8 armor." at bounding box center [283, 241] width 64 height 28
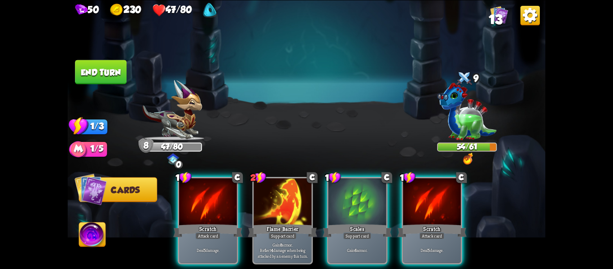
click at [91, 235] on img at bounding box center [92, 235] width 26 height 27
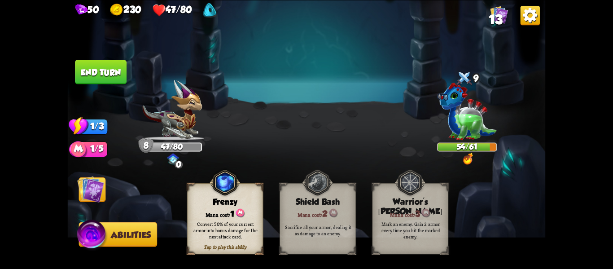
click at [91, 189] on img at bounding box center [90, 189] width 27 height 27
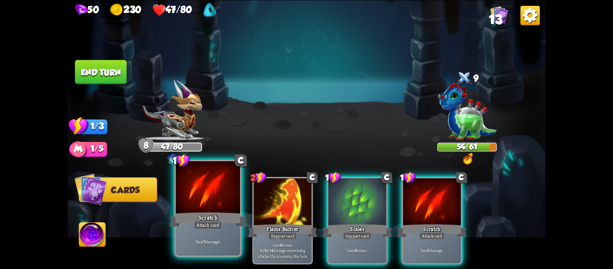
click at [204, 230] on div "Deal 5 damage." at bounding box center [208, 241] width 64 height 28
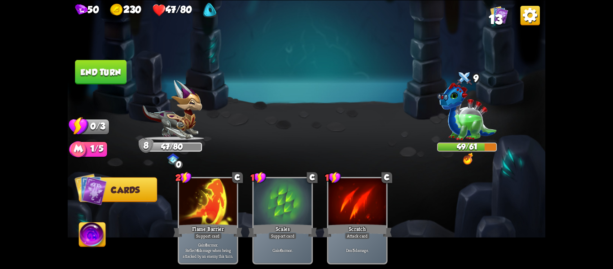
click at [468, 162] on img at bounding box center [468, 158] width 10 height 12
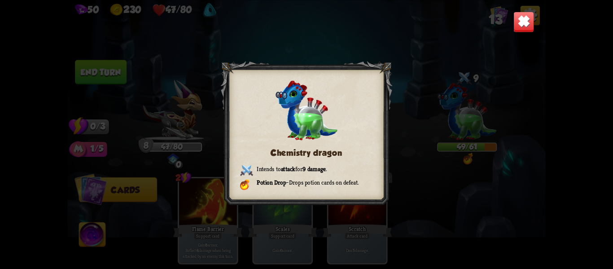
click at [523, 29] on img at bounding box center [524, 21] width 21 height 21
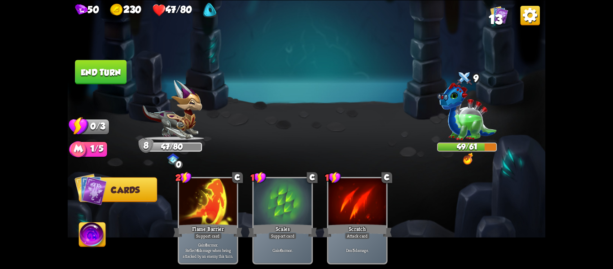
click at [84, 237] on img at bounding box center [92, 235] width 26 height 27
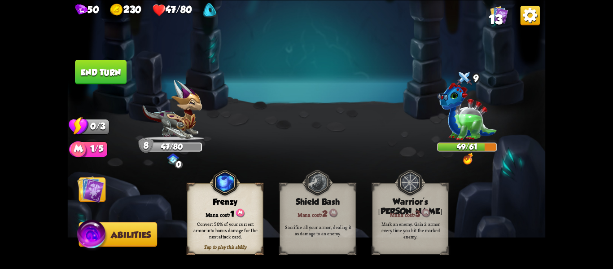
click at [224, 241] on div "Convert 50% of your current armor into bonus damage for the next attack card." at bounding box center [226, 230] width 76 height 30
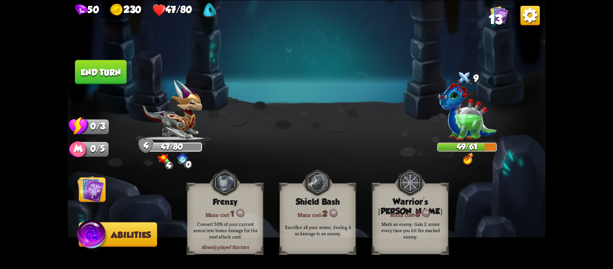
click at [93, 182] on img at bounding box center [90, 189] width 27 height 27
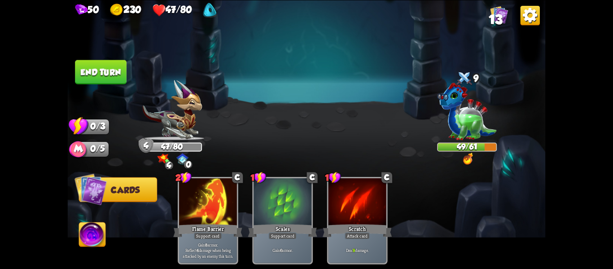
click at [102, 70] on button "End turn" at bounding box center [101, 72] width 52 height 24
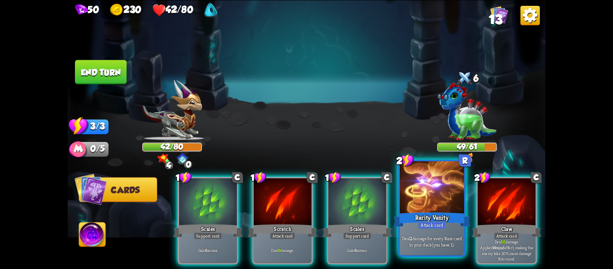
click at [434, 226] on div "Attack card" at bounding box center [432, 225] width 28 height 8
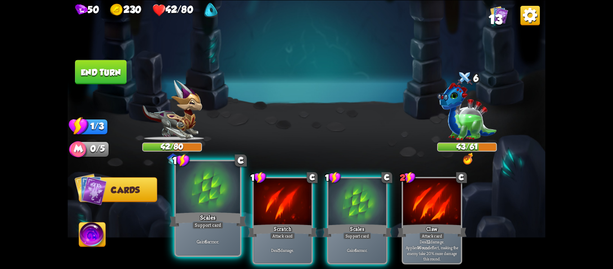
click at [191, 223] on div "Scales" at bounding box center [208, 219] width 77 height 17
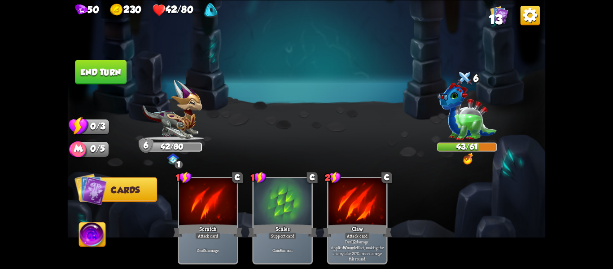
click at [114, 79] on button "End turn" at bounding box center [101, 72] width 52 height 24
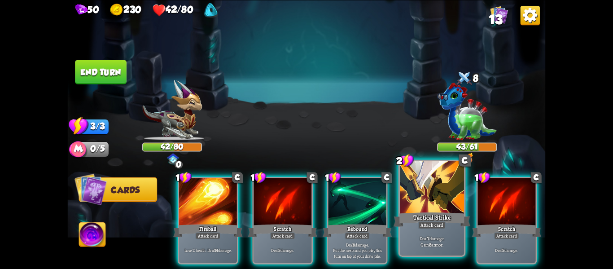
click at [422, 240] on p "Deal 7 damage. Gain 8 armor." at bounding box center [432, 241] width 61 height 13
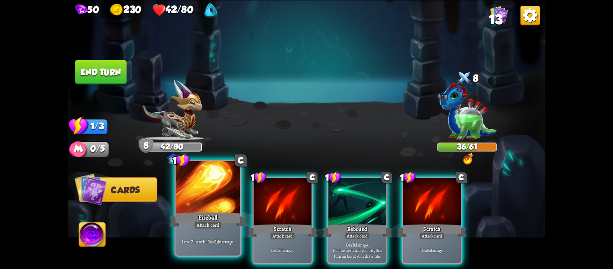
click at [200, 201] on div at bounding box center [208, 188] width 64 height 54
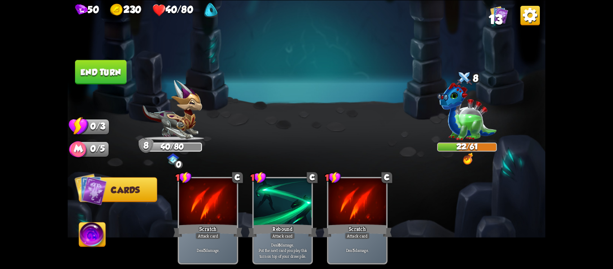
click at [101, 81] on button "End turn" at bounding box center [101, 72] width 52 height 24
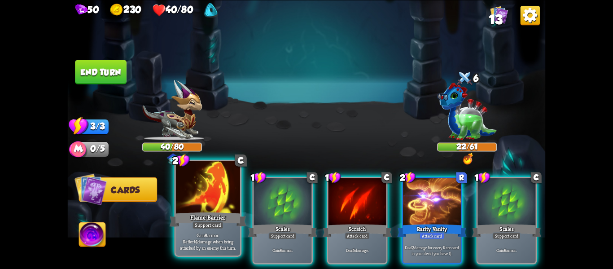
click at [193, 209] on div at bounding box center [208, 188] width 64 height 54
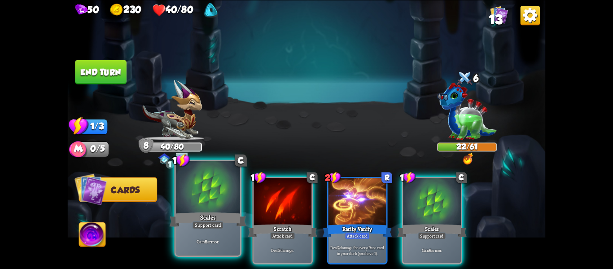
click at [195, 229] on div "Gain 6 armor." at bounding box center [208, 241] width 64 height 28
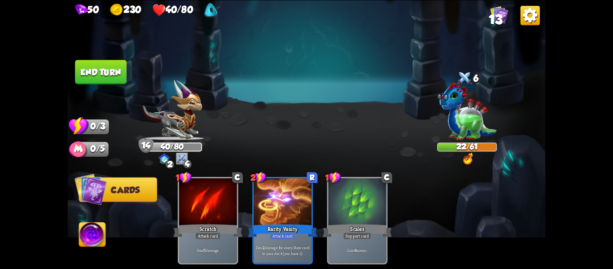
click at [91, 68] on button "End turn" at bounding box center [101, 72] width 52 height 24
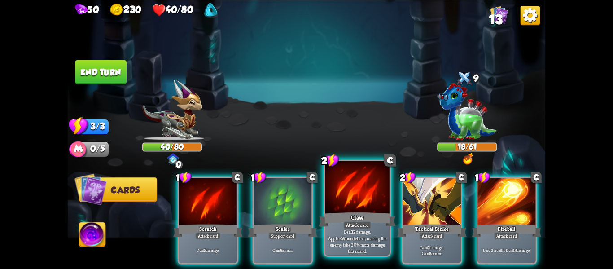
click at [356, 206] on div at bounding box center [357, 188] width 64 height 54
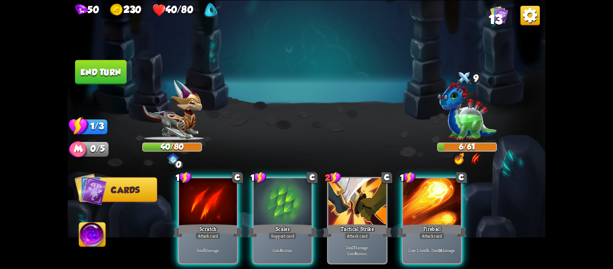
click at [469, 155] on div "0 0" at bounding box center [467, 158] width 33 height 12
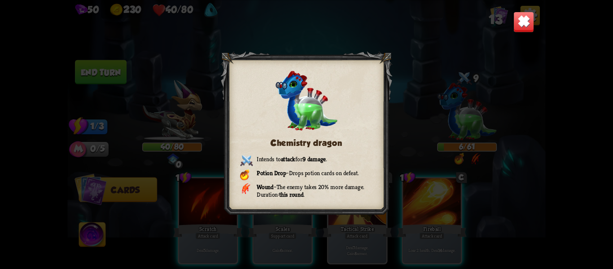
click at [521, 26] on img at bounding box center [524, 21] width 21 height 21
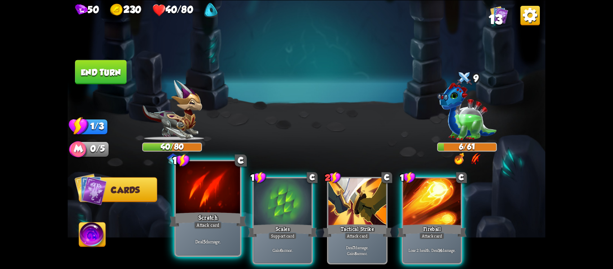
click at [198, 216] on div "Scratch" at bounding box center [208, 219] width 77 height 17
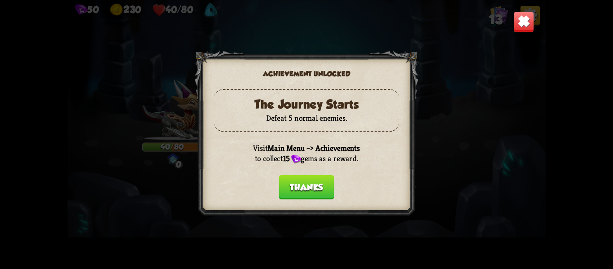
click at [308, 193] on button "Thanks" at bounding box center [306, 187] width 55 height 24
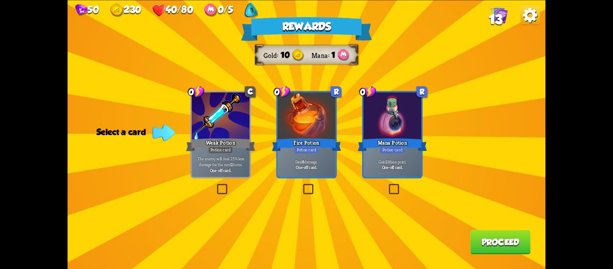
click at [215, 185] on label at bounding box center [215, 185] width 0 height 0
click at [0, 0] on input "checkbox" at bounding box center [0, 0] width 0 height 0
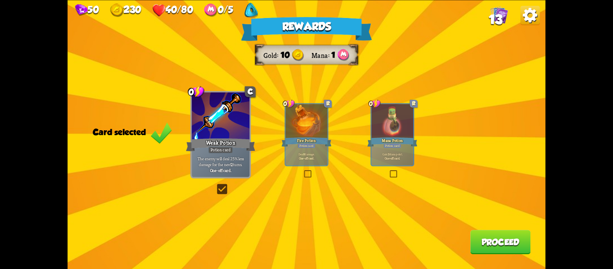
click at [487, 250] on button "Proceed" at bounding box center [501, 242] width 60 height 24
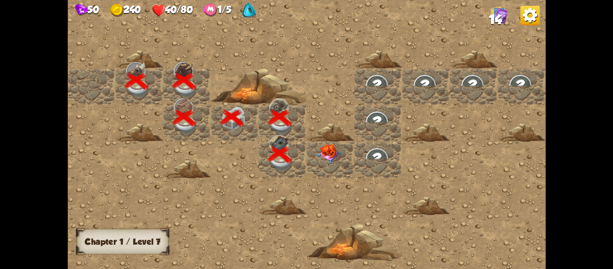
click at [330, 154] on img at bounding box center [329, 154] width 24 height 20
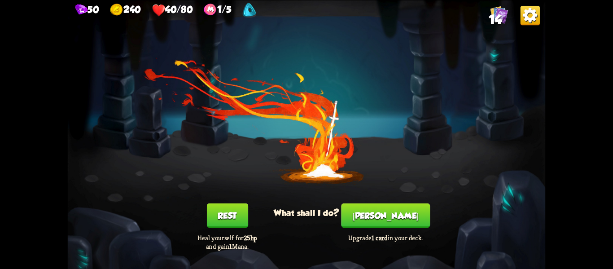
click at [229, 224] on button "Rest" at bounding box center [227, 215] width 41 height 24
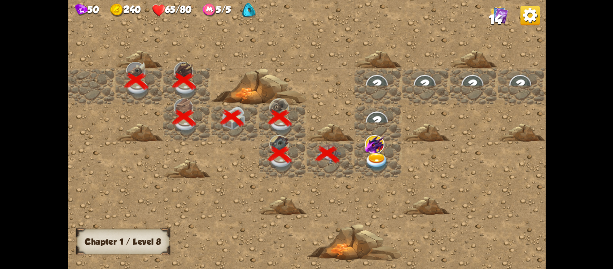
click at [366, 160] on img at bounding box center [377, 161] width 24 height 19
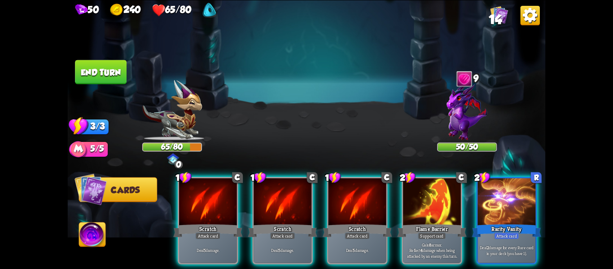
click at [100, 239] on img at bounding box center [92, 235] width 26 height 27
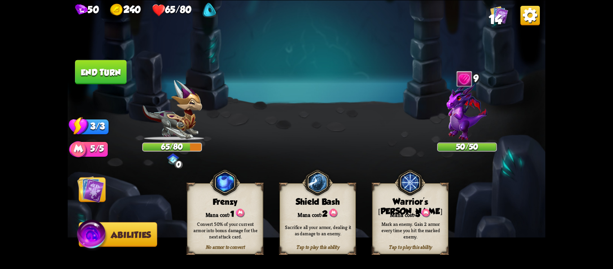
click at [411, 234] on div "Mark an enemy. Gain 2 armor every time you hit the marked enemy." at bounding box center [411, 229] width 69 height 19
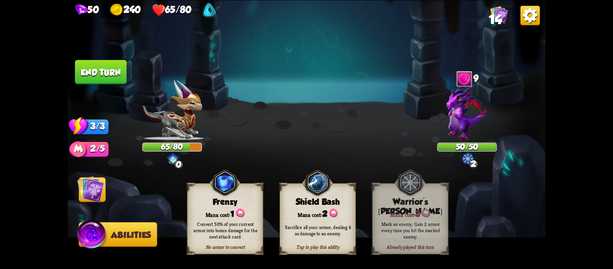
click at [103, 190] on img at bounding box center [90, 189] width 27 height 27
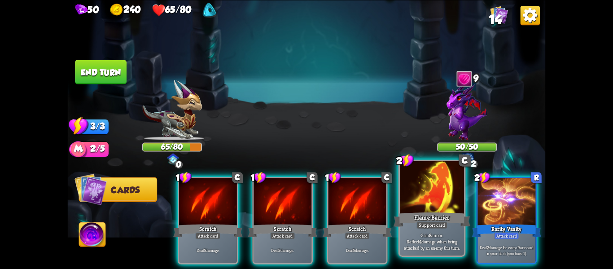
click at [424, 199] on div at bounding box center [432, 188] width 64 height 54
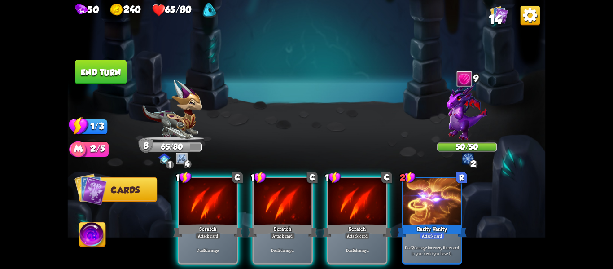
click at [90, 242] on img at bounding box center [92, 235] width 26 height 27
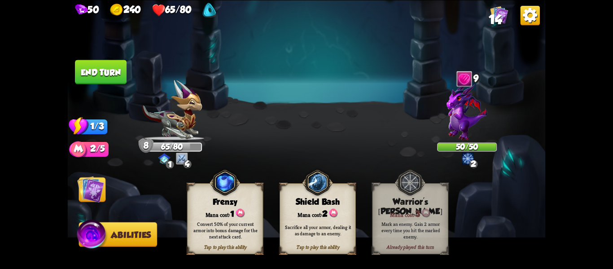
click at [91, 181] on img at bounding box center [90, 189] width 27 height 27
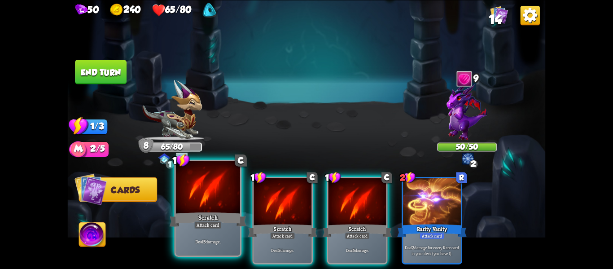
click at [213, 244] on p "Deal 5 damage." at bounding box center [207, 241] width 61 height 6
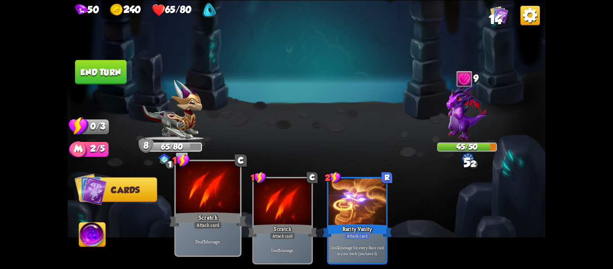
click at [89, 233] on img at bounding box center [92, 235] width 26 height 27
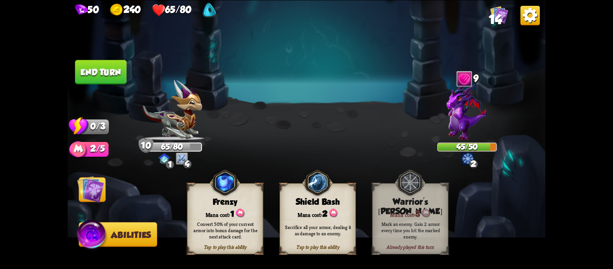
click at [313, 215] on div "Mana cost: 2" at bounding box center [317, 213] width 75 height 11
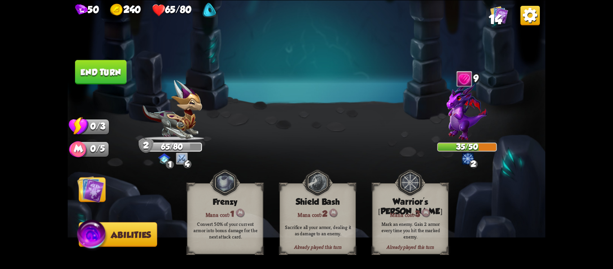
click at [97, 197] on img at bounding box center [90, 189] width 27 height 27
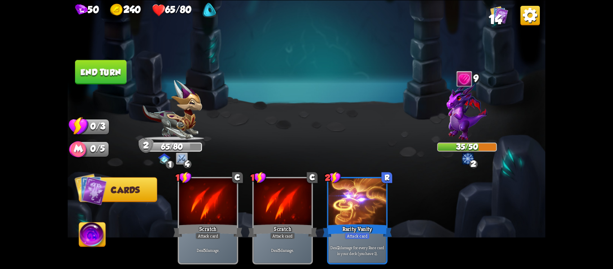
click at [113, 77] on button "End turn" at bounding box center [101, 72] width 52 height 24
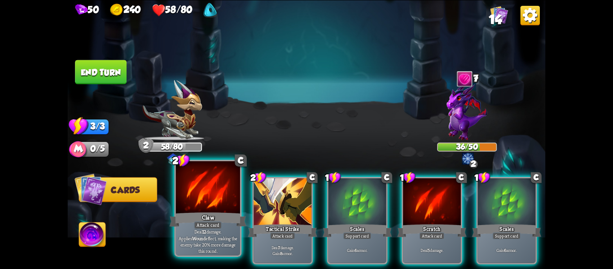
click at [191, 215] on div "Claw" at bounding box center [208, 219] width 77 height 17
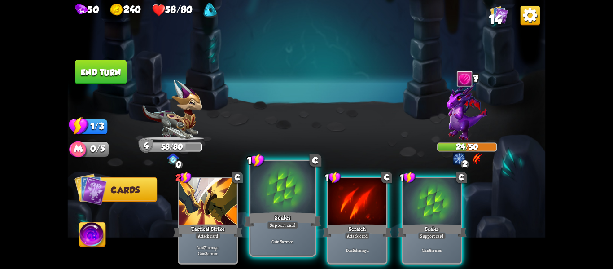
click at [274, 214] on div "Scales" at bounding box center [282, 219] width 77 height 17
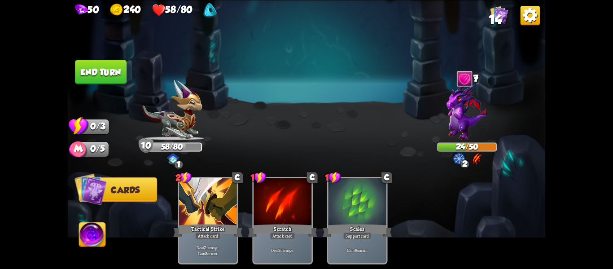
click at [100, 76] on button "End turn" at bounding box center [101, 72] width 52 height 24
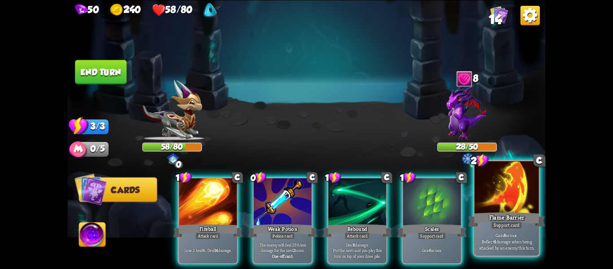
click at [502, 204] on div at bounding box center [507, 188] width 64 height 54
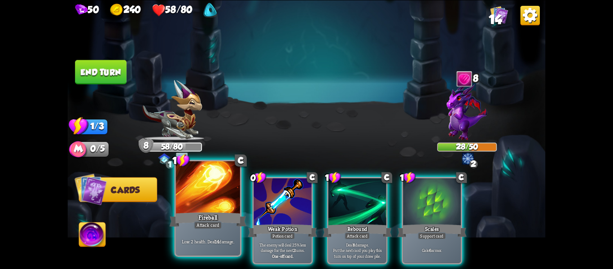
click at [199, 232] on div "Lose 2 health. Deal 14 damage." at bounding box center [208, 241] width 64 height 28
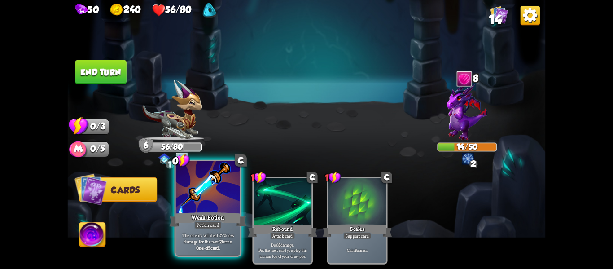
click at [205, 213] on div "Weak Potion" at bounding box center [208, 219] width 77 height 17
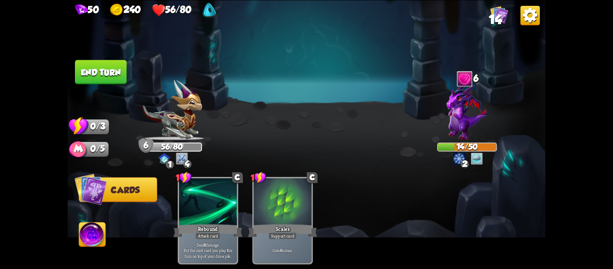
click at [478, 161] on img at bounding box center [477, 158] width 12 height 12
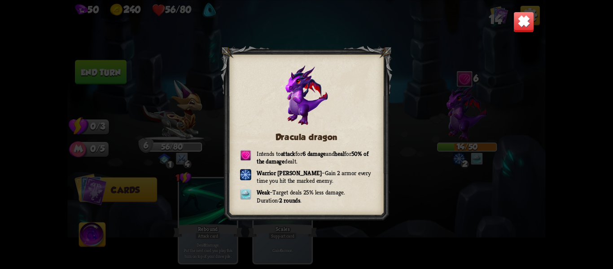
click at [516, 27] on img at bounding box center [524, 21] width 21 height 21
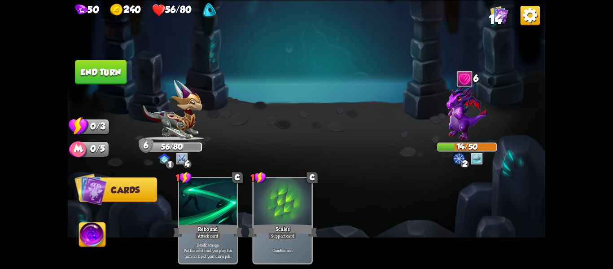
click at [102, 72] on button "End turn" at bounding box center [101, 72] width 52 height 24
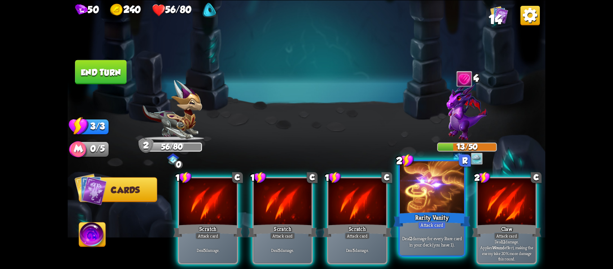
click at [422, 209] on div at bounding box center [432, 188] width 64 height 54
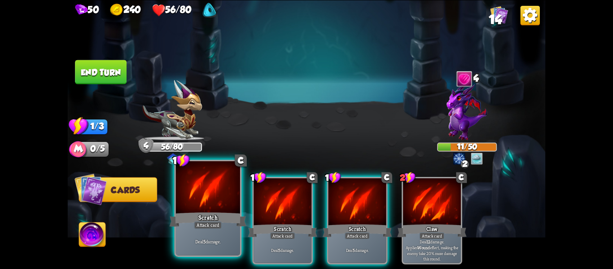
click at [203, 227] on div "Attack card" at bounding box center [208, 225] width 28 height 8
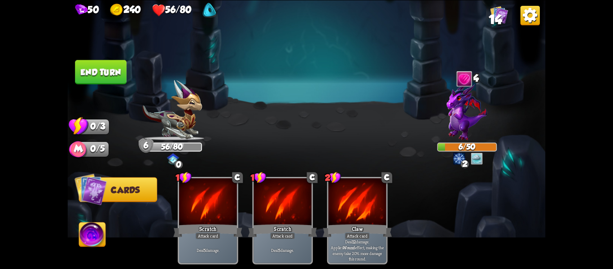
click at [117, 75] on button "End turn" at bounding box center [101, 72] width 52 height 24
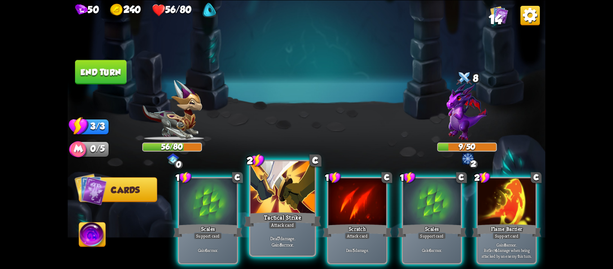
click at [276, 198] on div at bounding box center [283, 188] width 64 height 54
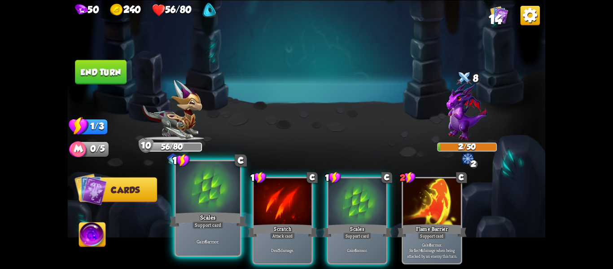
click at [198, 202] on div at bounding box center [208, 188] width 64 height 54
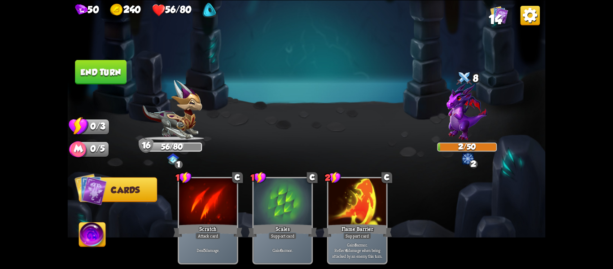
click at [112, 68] on button "End turn" at bounding box center [101, 72] width 52 height 24
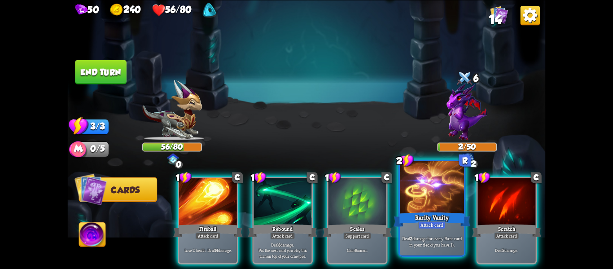
click at [428, 201] on div at bounding box center [432, 188] width 64 height 54
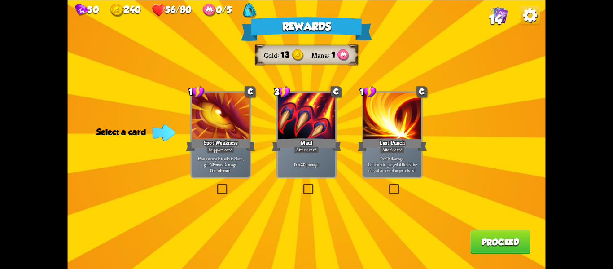
click at [302, 185] on label at bounding box center [302, 185] width 0 height 0
click at [0, 0] on input "checkbox" at bounding box center [0, 0] width 0 height 0
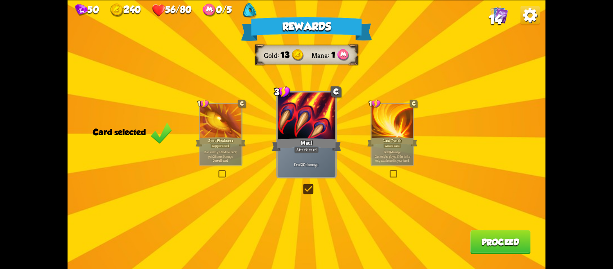
click at [489, 250] on button "Proceed" at bounding box center [501, 242] width 60 height 24
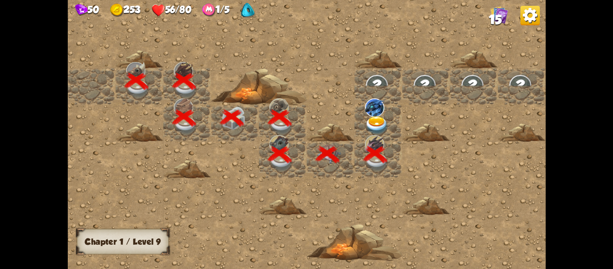
click at [368, 117] on img at bounding box center [377, 125] width 24 height 19
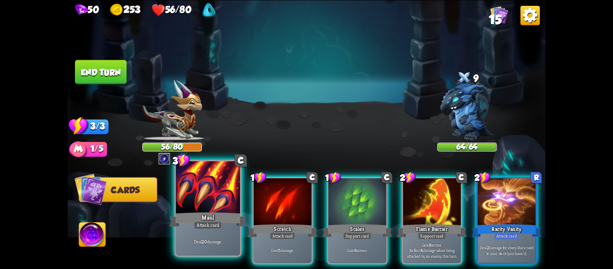
click at [205, 197] on div at bounding box center [208, 188] width 64 height 54
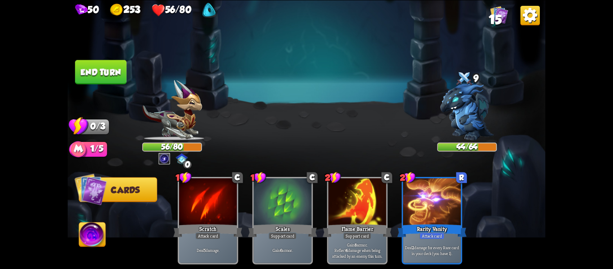
click at [82, 239] on img at bounding box center [92, 235] width 26 height 27
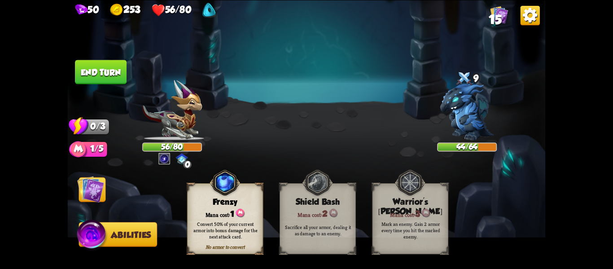
click at [88, 239] on img at bounding box center [92, 236] width 32 height 32
click at [88, 196] on img at bounding box center [90, 189] width 27 height 27
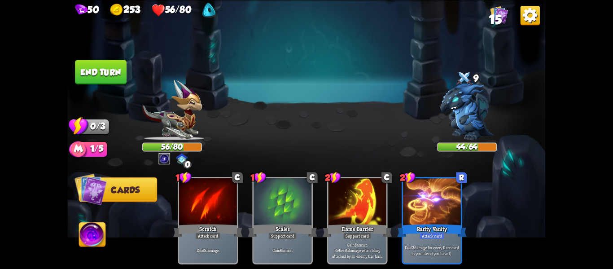
click at [103, 72] on button "End turn" at bounding box center [101, 72] width 52 height 24
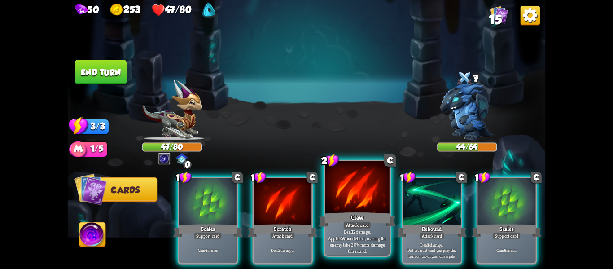
click at [352, 216] on div "Claw" at bounding box center [357, 219] width 77 height 17
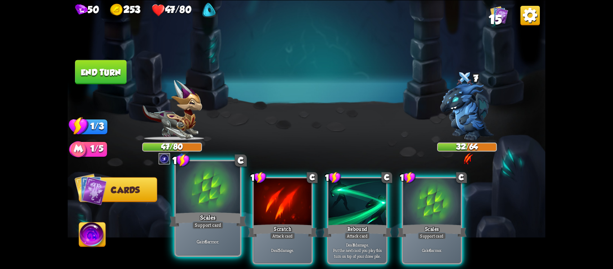
click at [207, 229] on div "Gain 6 armor." at bounding box center [208, 241] width 64 height 28
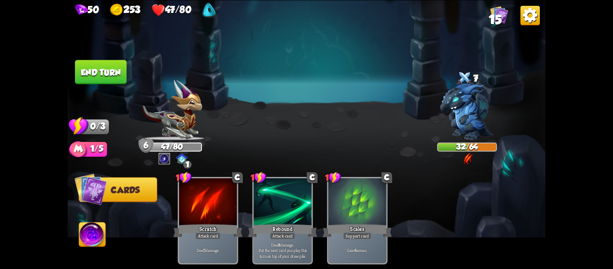
click at [93, 239] on img at bounding box center [92, 235] width 26 height 27
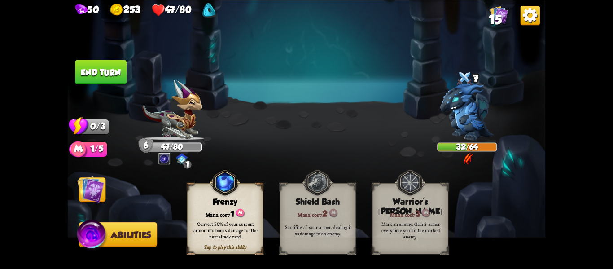
click at [229, 224] on div "Convert 50% of your current armor into bonus damage for the next attack card." at bounding box center [225, 229] width 69 height 19
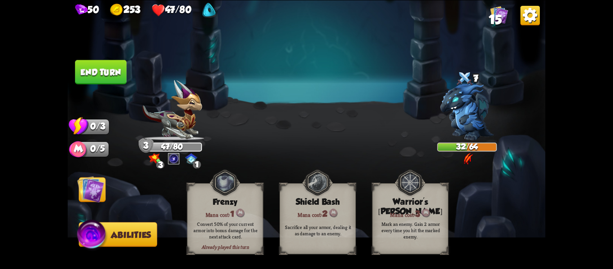
click at [100, 75] on button "End turn" at bounding box center [101, 72] width 52 height 24
click at [96, 197] on img at bounding box center [90, 189] width 27 height 27
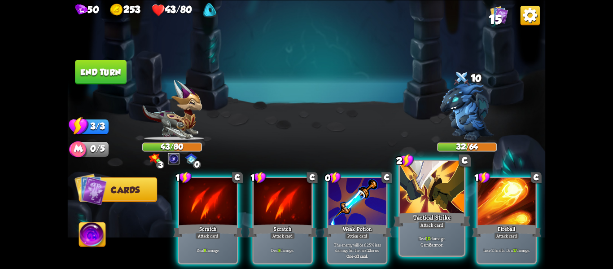
click at [432, 207] on div at bounding box center [432, 188] width 64 height 54
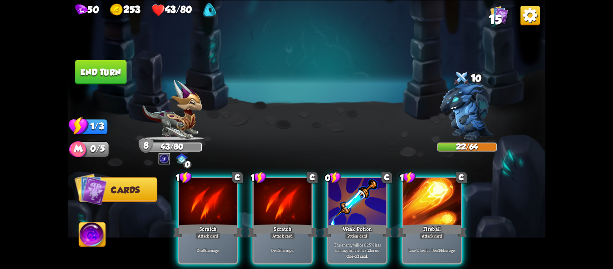
click at [163, 161] on img at bounding box center [164, 158] width 12 height 12
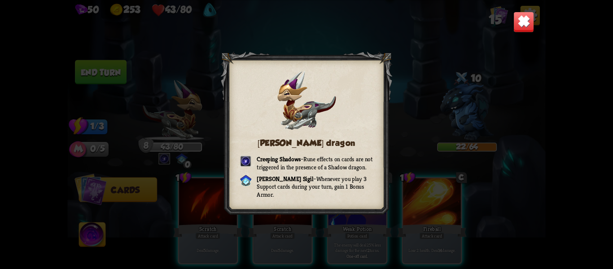
click at [511, 24] on div "[PERSON_NAME] dragon Creeping Shadows – Rune effects on cards are not triggered…" at bounding box center [307, 134] width 478 height 269
click at [520, 26] on img at bounding box center [524, 21] width 21 height 21
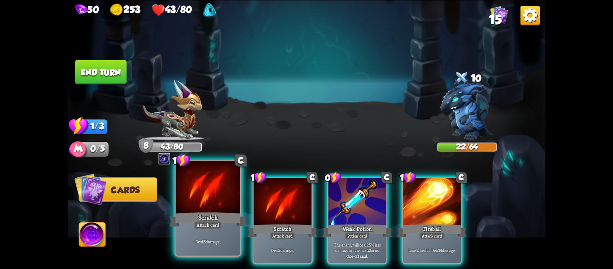
click at [200, 222] on div "Attack card" at bounding box center [208, 225] width 28 height 8
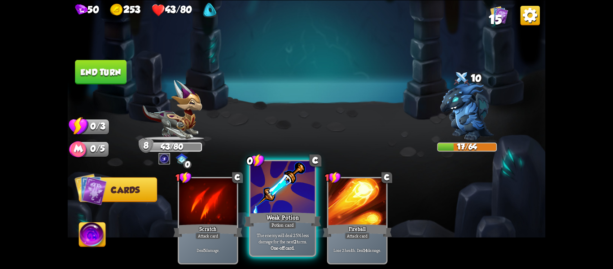
click at [290, 215] on div "Weak Potion" at bounding box center [282, 219] width 77 height 17
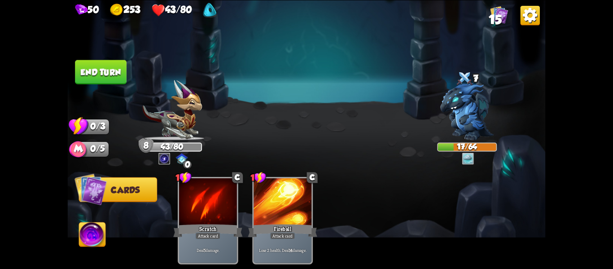
click at [94, 78] on button "End turn" at bounding box center [101, 72] width 52 height 24
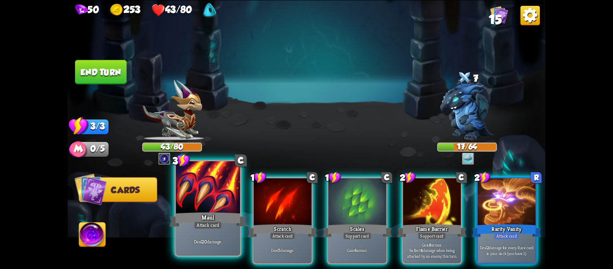
click at [213, 214] on div "Maul" at bounding box center [208, 219] width 77 height 17
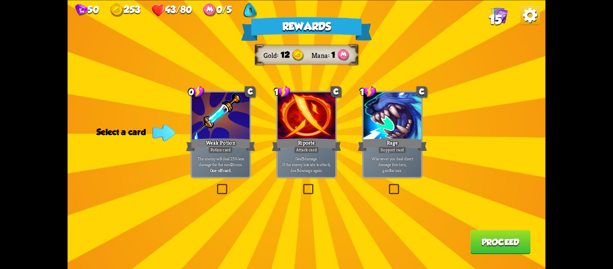
click at [302, 185] on label at bounding box center [302, 185] width 0 height 0
click at [0, 0] on input "checkbox" at bounding box center [0, 0] width 0 height 0
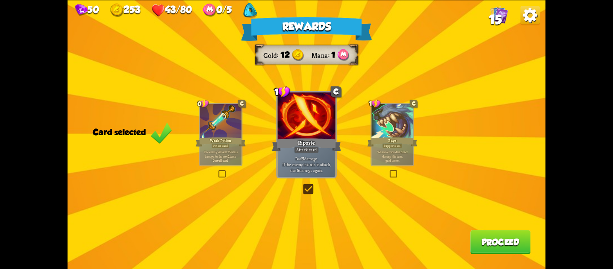
click at [478, 245] on button "Proceed" at bounding box center [501, 242] width 60 height 24
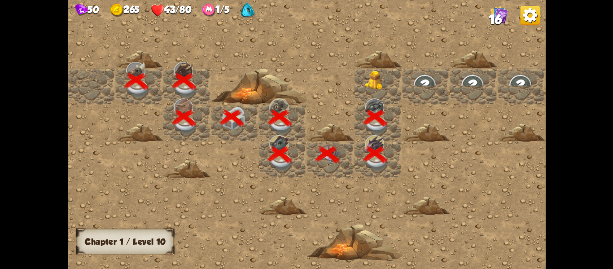
click at [372, 80] on img at bounding box center [377, 79] width 24 height 19
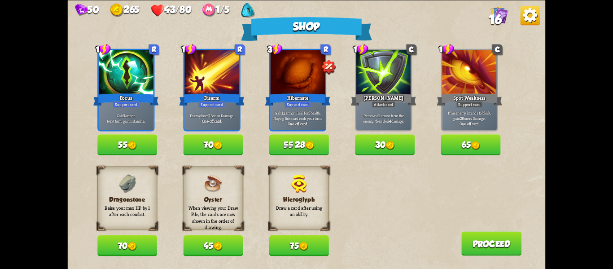
click at [292, 250] on button "75" at bounding box center [299, 245] width 60 height 21
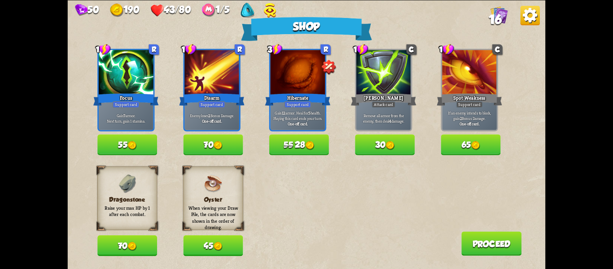
click at [214, 145] on button "70" at bounding box center [213, 144] width 60 height 21
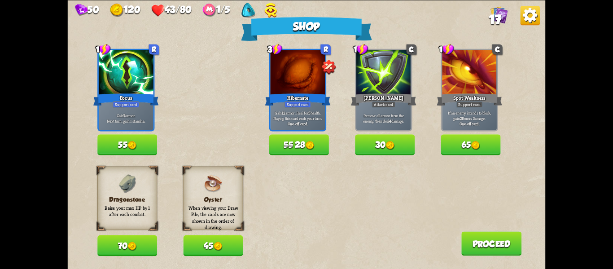
click at [127, 247] on button "70" at bounding box center [127, 245] width 60 height 21
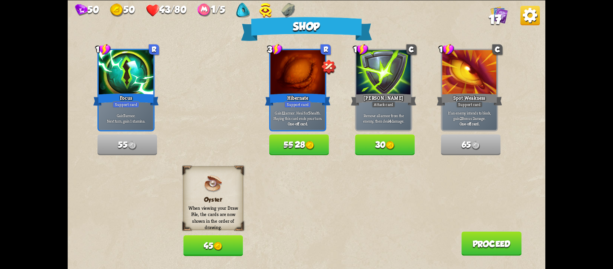
click at [220, 246] on img at bounding box center [218, 246] width 9 height 9
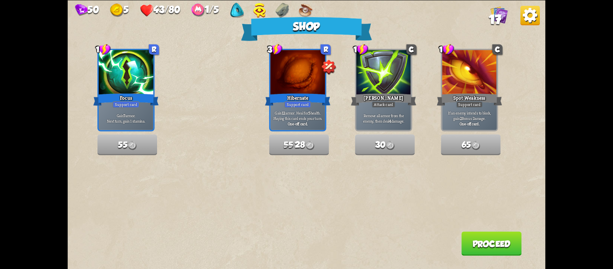
click at [489, 248] on button "Proceed" at bounding box center [492, 243] width 60 height 24
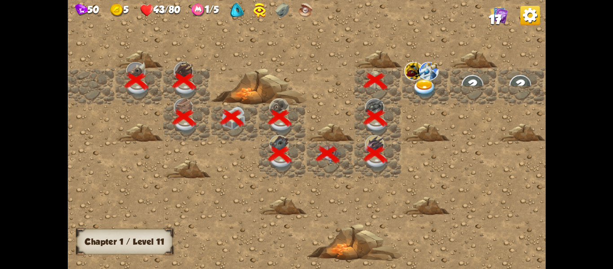
scroll to position [0, 172]
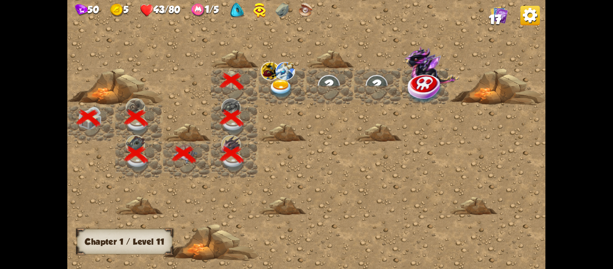
click at [286, 88] on img at bounding box center [281, 88] width 24 height 19
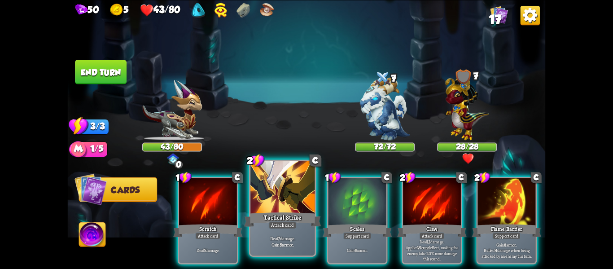
click at [289, 193] on div at bounding box center [283, 188] width 64 height 54
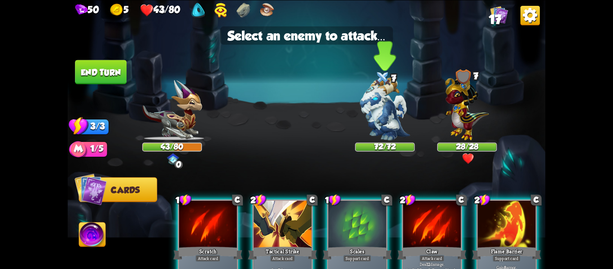
click at [376, 110] on img at bounding box center [385, 108] width 50 height 63
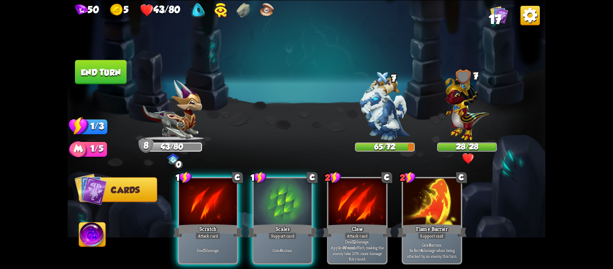
click at [92, 234] on img at bounding box center [92, 235] width 26 height 27
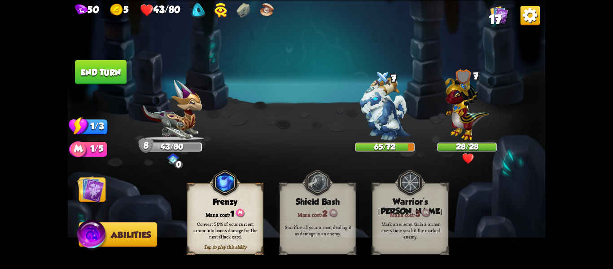
click at [111, 228] on button "Abilities" at bounding box center [118, 234] width 79 height 25
click at [92, 191] on img at bounding box center [90, 189] width 27 height 27
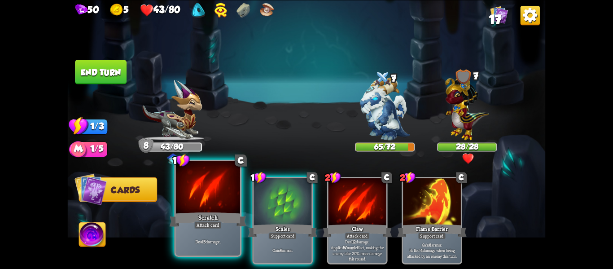
click at [207, 217] on div "Scratch" at bounding box center [208, 219] width 77 height 17
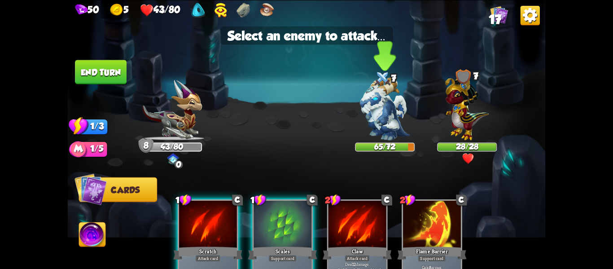
click at [387, 115] on img at bounding box center [385, 108] width 50 height 63
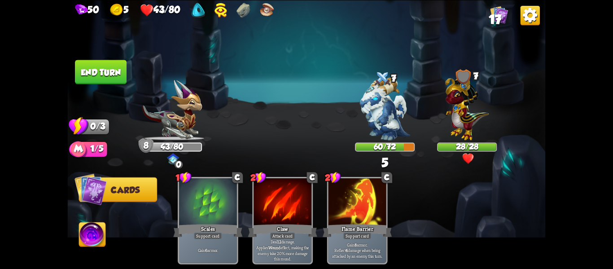
click at [103, 236] on img at bounding box center [92, 235] width 26 height 27
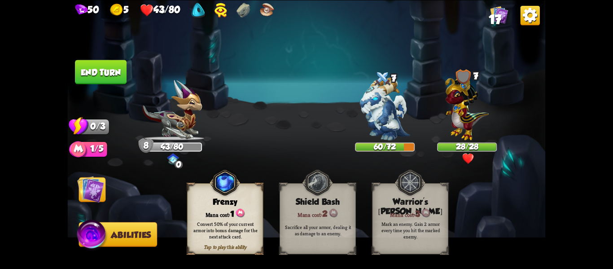
click at [210, 239] on div "Convert 50% of your current armor into bonus damage for the next attack card." at bounding box center [225, 229] width 69 height 19
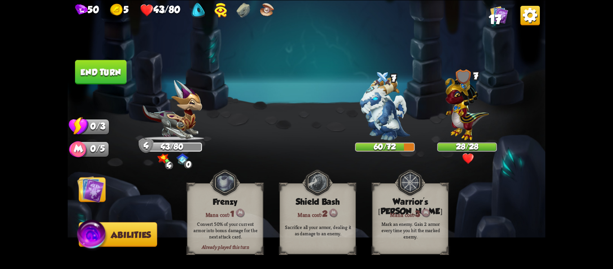
click at [95, 74] on button "End turn" at bounding box center [101, 72] width 52 height 24
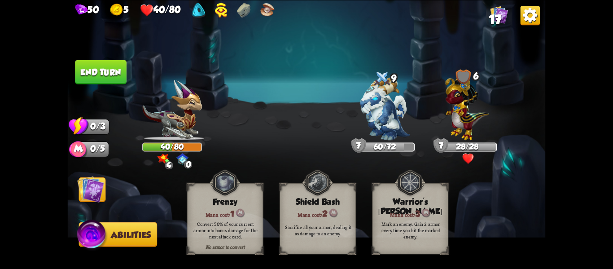
click at [89, 193] on img at bounding box center [90, 189] width 27 height 27
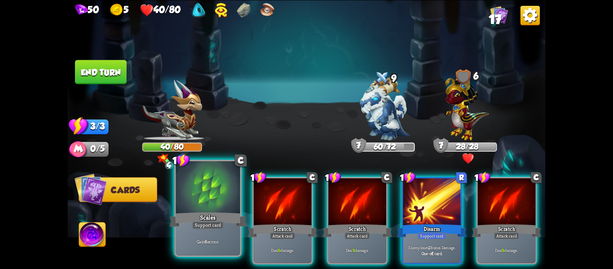
click at [204, 233] on div "Gain 6 armor." at bounding box center [208, 241] width 64 height 28
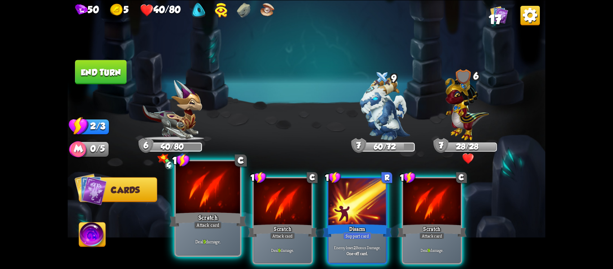
click at [202, 225] on div "Attack card" at bounding box center [208, 225] width 28 height 8
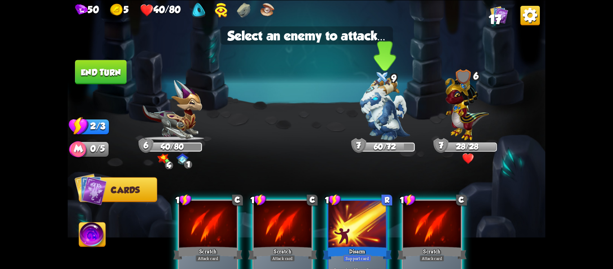
click at [373, 127] on img at bounding box center [385, 108] width 50 height 63
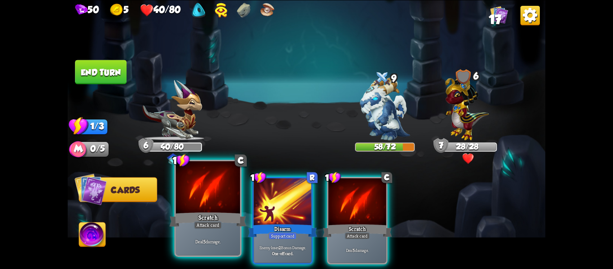
click at [195, 231] on div "Deal 5 damage." at bounding box center [208, 241] width 64 height 28
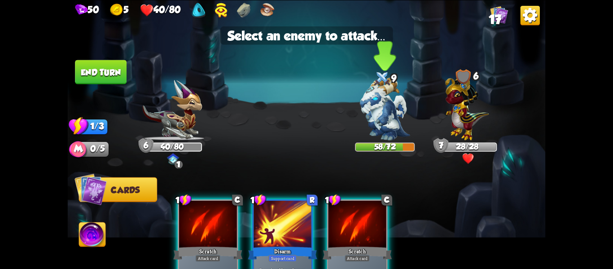
click at [378, 117] on img at bounding box center [385, 108] width 50 height 63
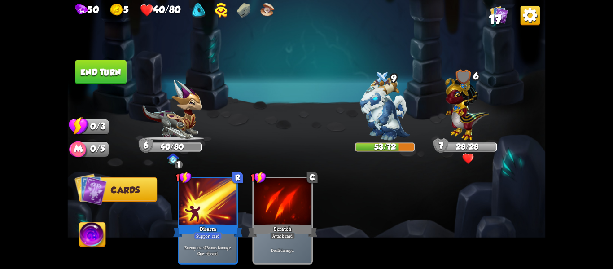
click at [110, 79] on button "End turn" at bounding box center [101, 72] width 52 height 24
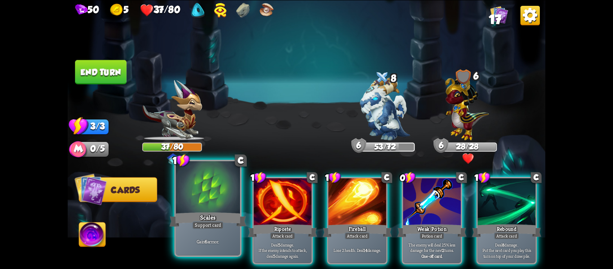
click at [207, 228] on div "Support card" at bounding box center [207, 225] width 31 height 8
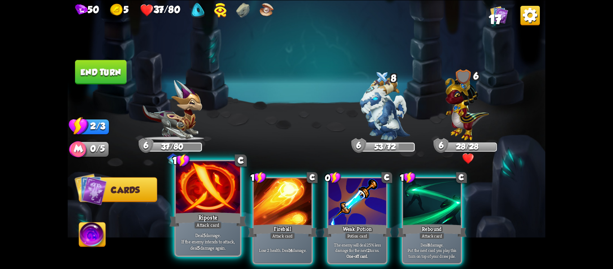
click at [201, 234] on p "Deal 5 damage. If the enemy intends to attack, deal 5 damage again." at bounding box center [207, 241] width 61 height 19
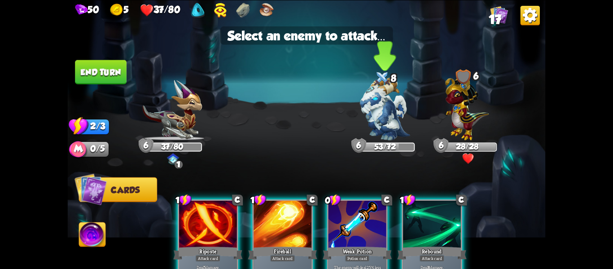
click at [375, 111] on img at bounding box center [385, 108] width 50 height 63
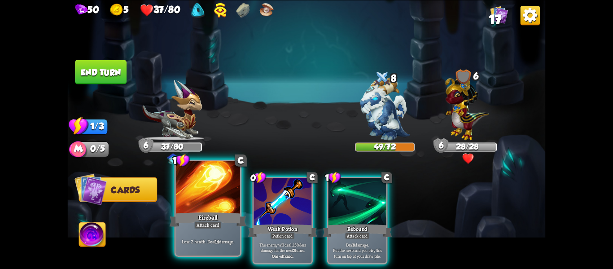
click at [188, 224] on div "Fireball" at bounding box center [208, 219] width 77 height 17
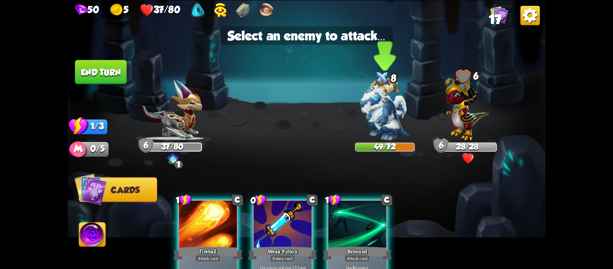
click at [378, 115] on img at bounding box center [385, 108] width 50 height 63
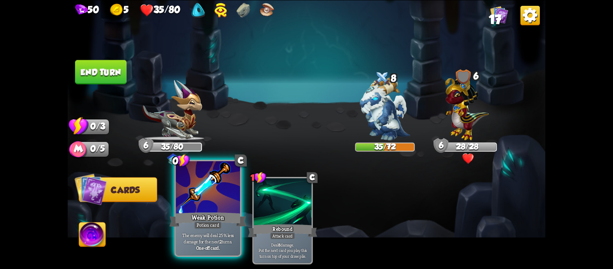
click at [203, 211] on div "Weak Potion" at bounding box center [208, 219] width 77 height 17
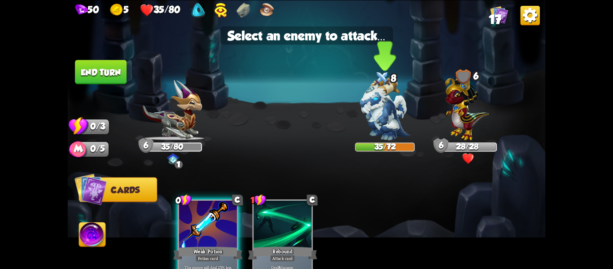
click at [384, 115] on img at bounding box center [385, 108] width 50 height 63
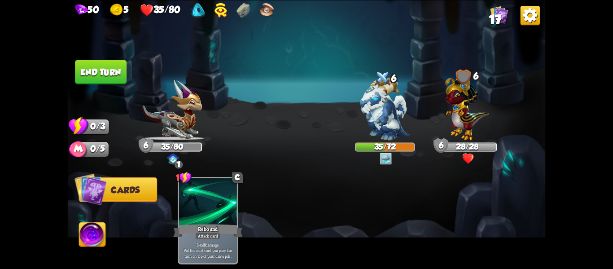
click at [105, 70] on button "End turn" at bounding box center [101, 72] width 52 height 24
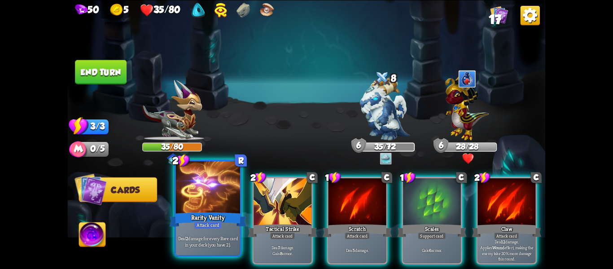
click at [198, 224] on div "Attack card" at bounding box center [208, 225] width 28 height 8
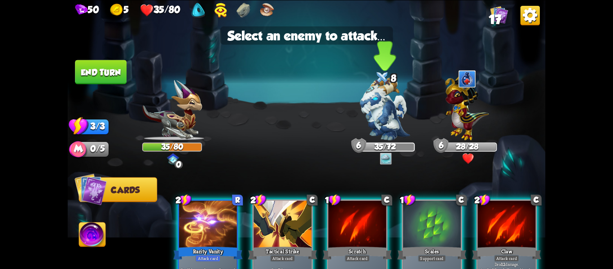
click at [385, 105] on img at bounding box center [385, 108] width 50 height 63
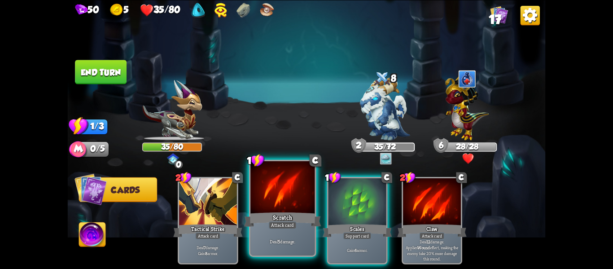
click at [281, 220] on div "Scratch" at bounding box center [282, 219] width 77 height 17
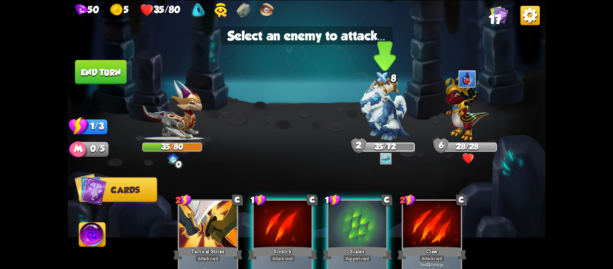
click at [381, 121] on img at bounding box center [385, 108] width 50 height 63
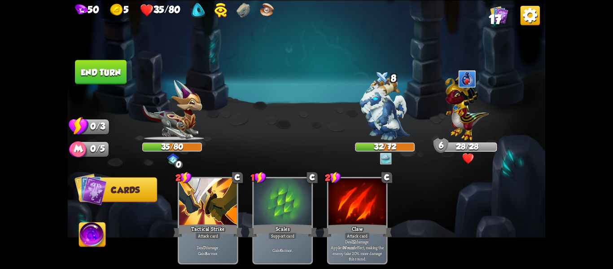
click at [107, 72] on button "End turn" at bounding box center [101, 72] width 52 height 24
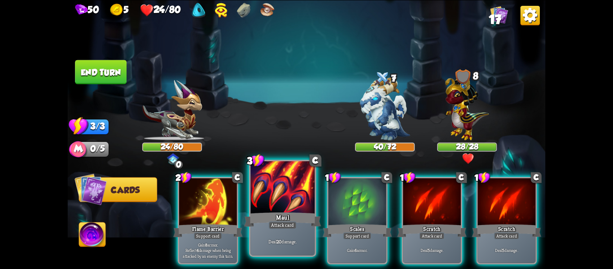
click at [284, 216] on div "Maul" at bounding box center [282, 219] width 77 height 17
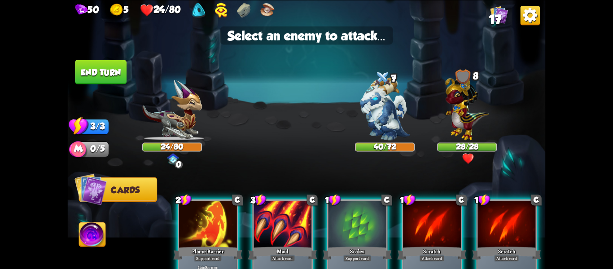
click at [290, 217] on div at bounding box center [283, 224] width 58 height 49
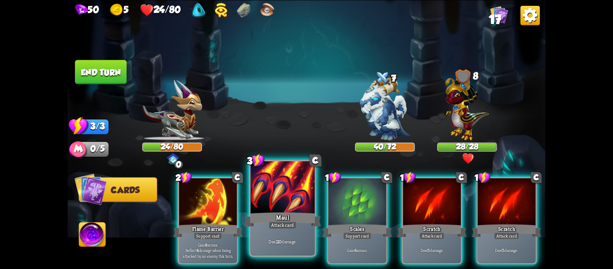
click at [281, 218] on div "Maul" at bounding box center [282, 219] width 77 height 17
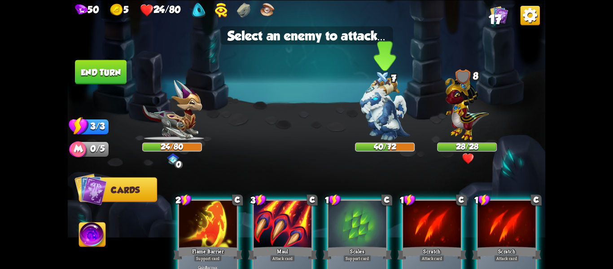
click at [393, 126] on img at bounding box center [385, 108] width 50 height 63
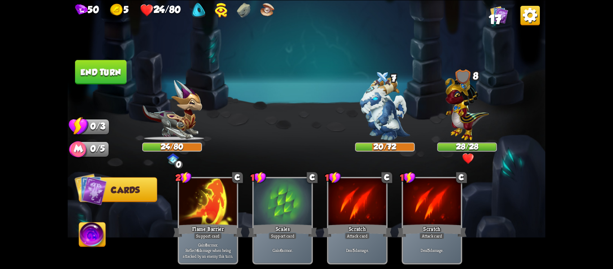
click at [88, 65] on button "End turn" at bounding box center [101, 72] width 52 height 24
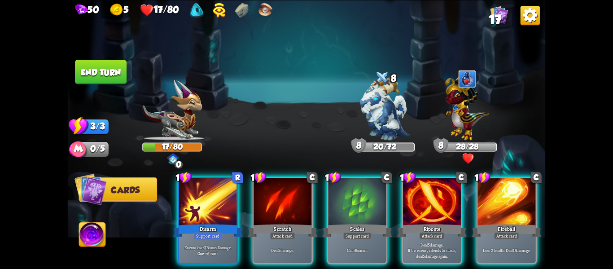
click at [180, 164] on div "Select an enemy to attack... You don't have enough stamina to play that card...…" at bounding box center [307, 134] width 478 height 269
click at [166, 157] on div "0 0 0" at bounding box center [172, 159] width 18 height 12
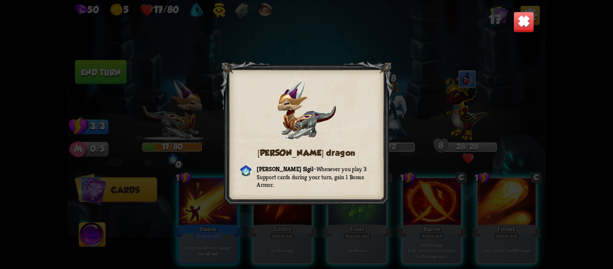
click at [519, 26] on img at bounding box center [524, 21] width 21 height 21
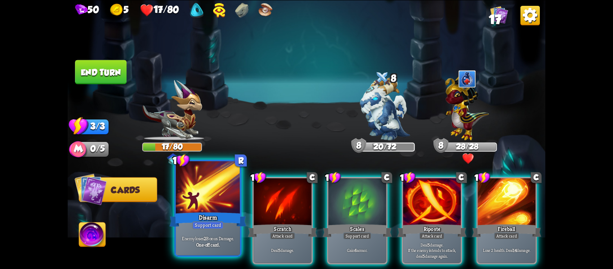
click at [212, 207] on div at bounding box center [208, 188] width 64 height 54
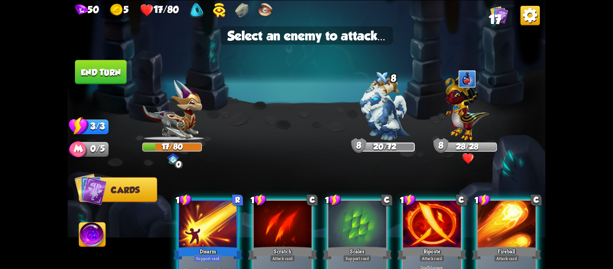
click at [210, 230] on div at bounding box center [208, 224] width 58 height 49
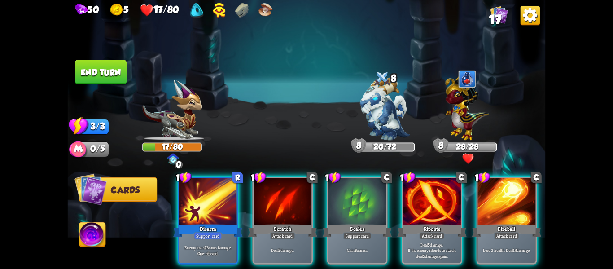
click at [471, 158] on img at bounding box center [468, 158] width 12 height 12
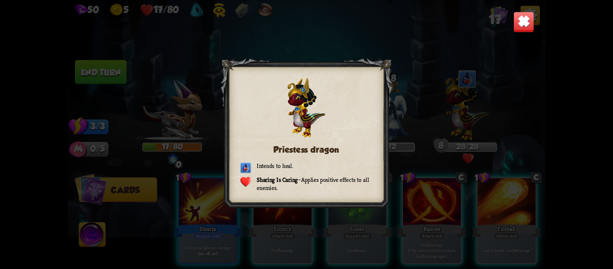
click at [522, 23] on img at bounding box center [524, 21] width 21 height 21
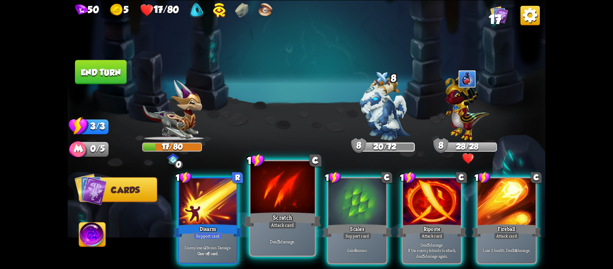
click at [269, 220] on div "Scratch" at bounding box center [282, 219] width 77 height 17
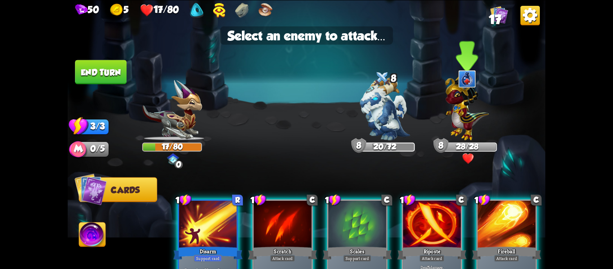
click at [459, 111] on img at bounding box center [467, 106] width 44 height 68
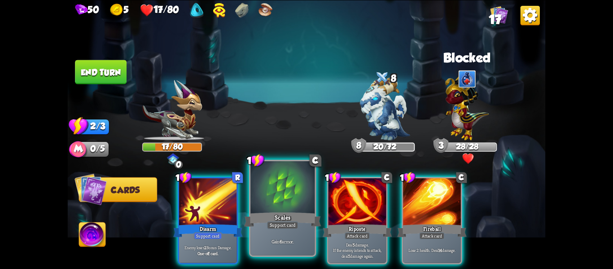
click at [289, 215] on div "Scales" at bounding box center [282, 219] width 77 height 17
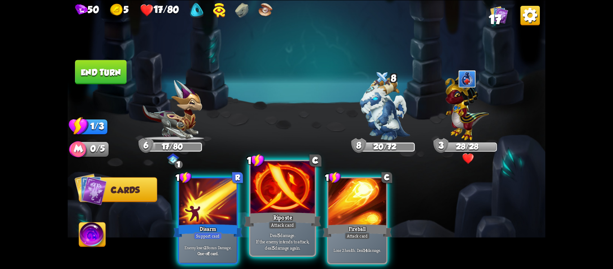
click at [283, 239] on p "Deal 5 damage. If the enemy intends to attack, deal 5 damage again." at bounding box center [282, 241] width 61 height 19
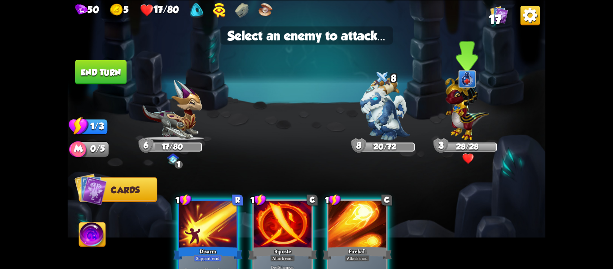
click at [464, 128] on img at bounding box center [467, 106] width 44 height 68
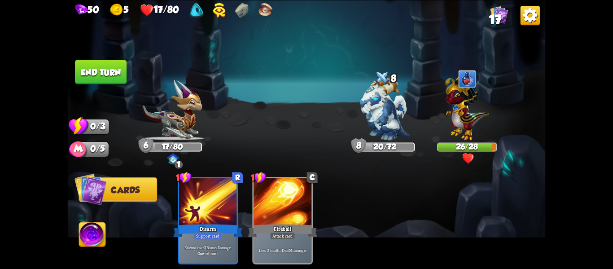
click at [120, 66] on button "End turn" at bounding box center [101, 72] width 52 height 24
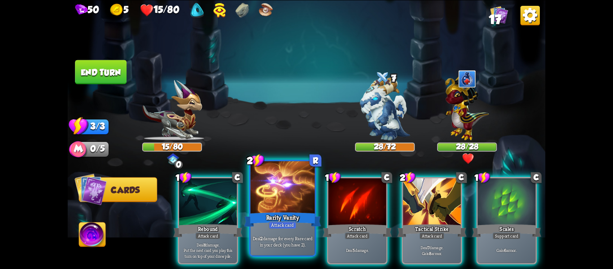
click at [284, 178] on div at bounding box center [283, 188] width 64 height 54
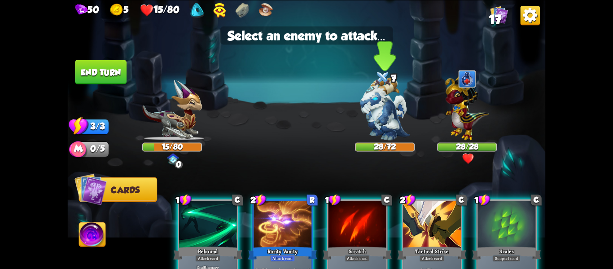
click at [382, 128] on img at bounding box center [385, 108] width 50 height 63
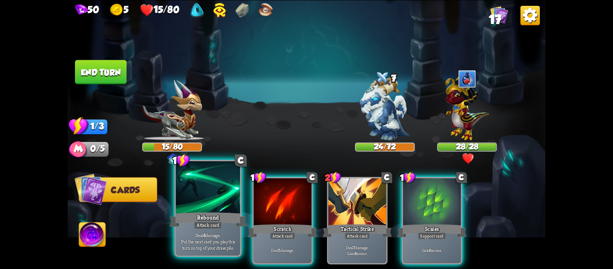
click at [205, 250] on p "Deal 8 damage. Put the next card you play this turn on top of your draw pile." at bounding box center [207, 241] width 61 height 19
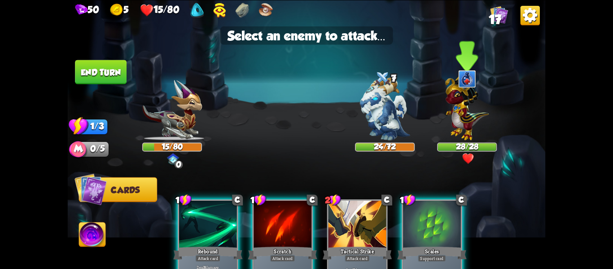
click at [474, 119] on img at bounding box center [467, 106] width 44 height 68
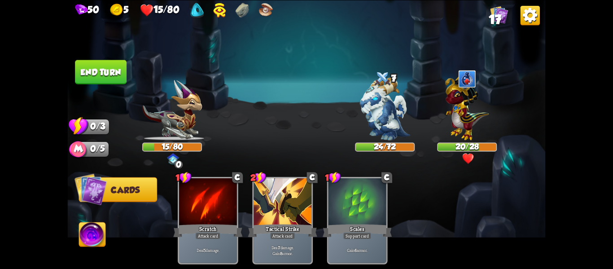
click at [115, 74] on button "End turn" at bounding box center [101, 72] width 52 height 24
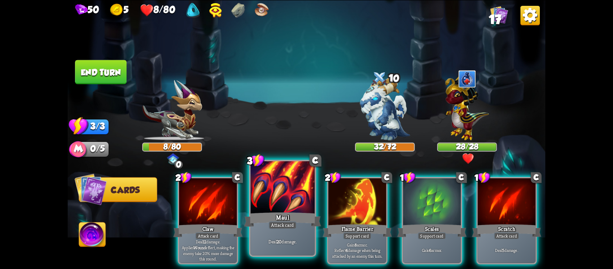
click at [273, 197] on div at bounding box center [283, 188] width 64 height 54
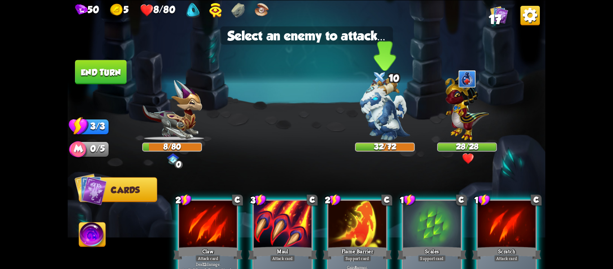
click at [374, 112] on img at bounding box center [385, 108] width 50 height 63
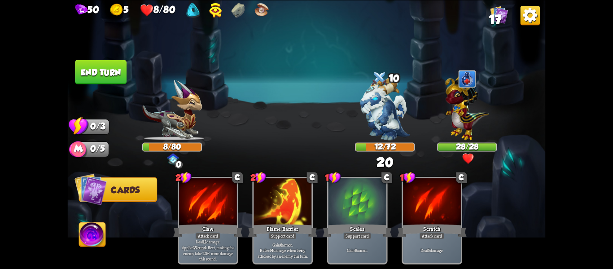
click at [95, 80] on button "End turn" at bounding box center [101, 72] width 52 height 24
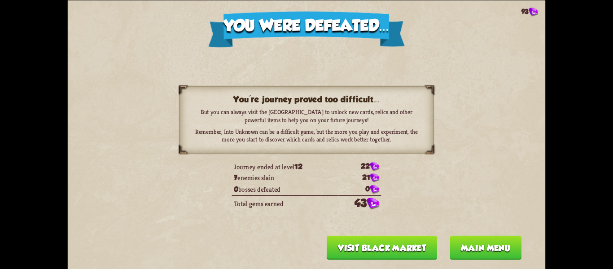
click at [489, 252] on button "Main menu" at bounding box center [486, 247] width 72 height 24
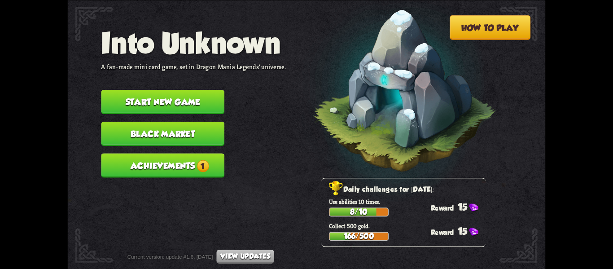
click at [193, 167] on button "Achievements 1" at bounding box center [162, 165] width 123 height 24
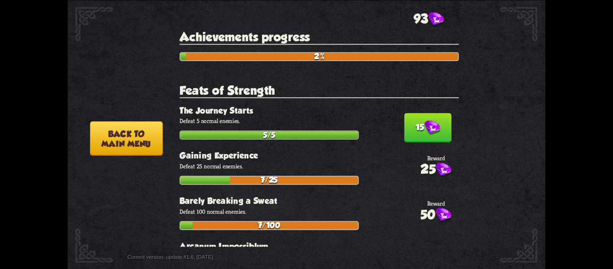
click at [432, 132] on img at bounding box center [433, 127] width 16 height 15
drag, startPoint x: 380, startPoint y: 159, endPoint x: 365, endPoint y: 94, distance: 66.9
drag, startPoint x: 317, startPoint y: 118, endPoint x: 316, endPoint y: 107, distance: 10.9
click at [316, 107] on section "Feats of Strength check_circle The Journey Starts Defeat 5 normal enemies. 5/5 …" at bounding box center [319, 270] width 279 height 372
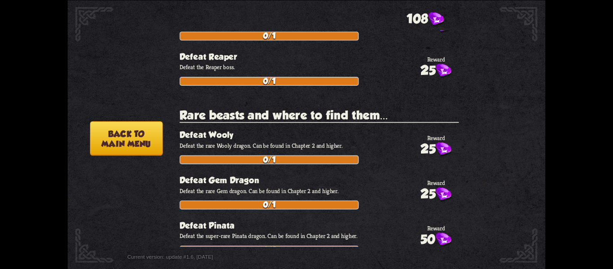
scroll to position [1284, 0]
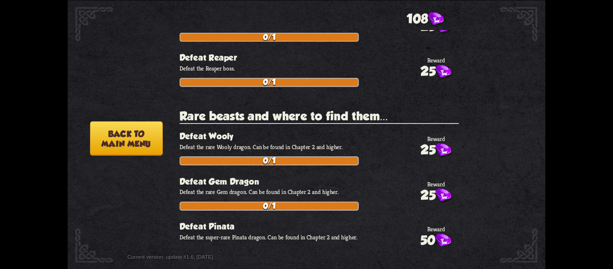
click at [136, 136] on button "Back to main menu" at bounding box center [126, 138] width 73 height 35
